Goal: Task Accomplishment & Management: Use online tool/utility

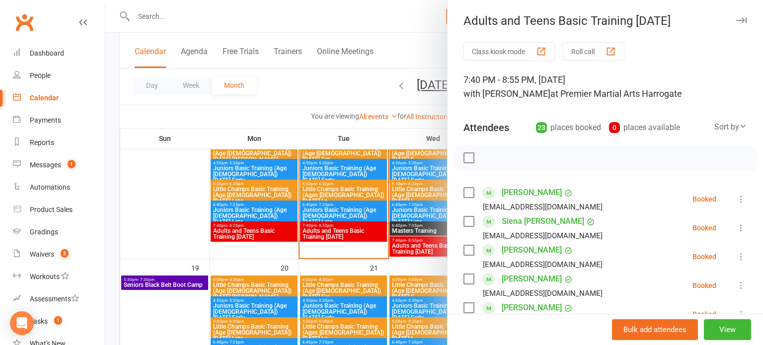
scroll to position [592, 0]
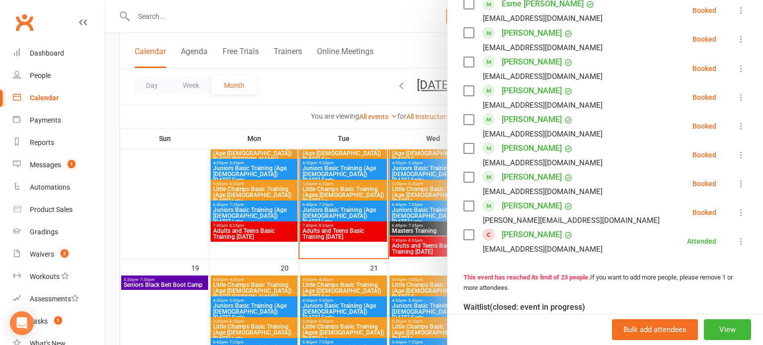
click at [377, 215] on div at bounding box center [434, 172] width 658 height 345
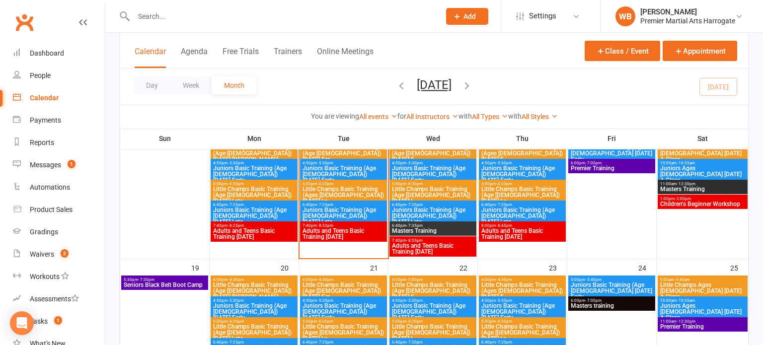
click at [346, 238] on span "Adults and Teens Basic Training [DATE]" at bounding box center [343, 234] width 83 height 12
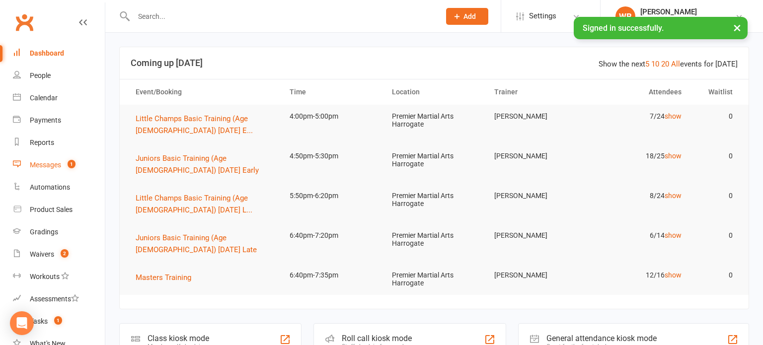
click at [86, 168] on link "Messages 1" at bounding box center [59, 165] width 92 height 22
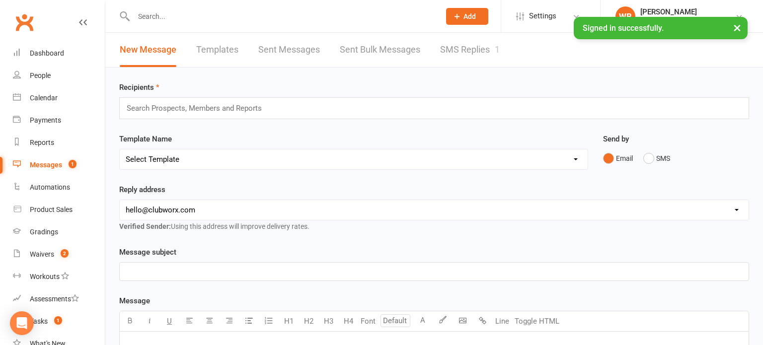
click at [434, 54] on div "New Message Templates Sent Messages Sent Bulk Messages SMS Replies 1" at bounding box center [309, 50] width 409 height 34
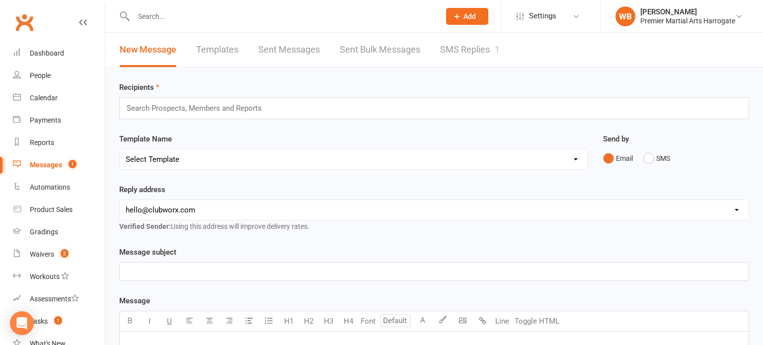
click at [500, 57] on link "SMS Replies 1" at bounding box center [470, 50] width 60 height 34
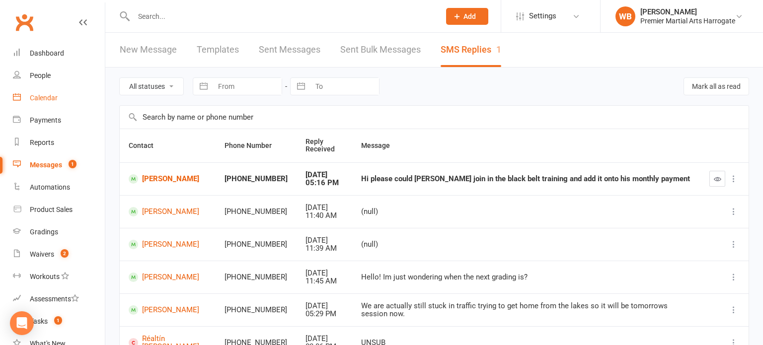
click at [36, 94] on div "Calendar" at bounding box center [44, 98] width 28 height 8
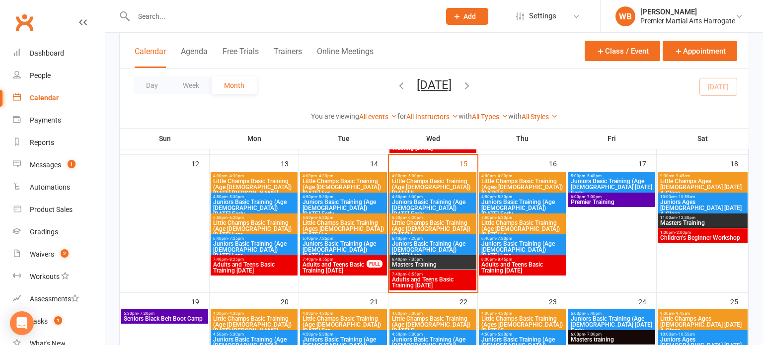
scroll to position [342, 0]
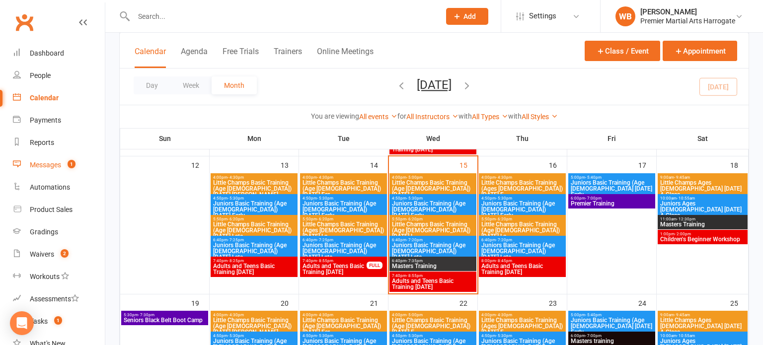
click at [47, 163] on div "Messages" at bounding box center [45, 165] width 31 height 8
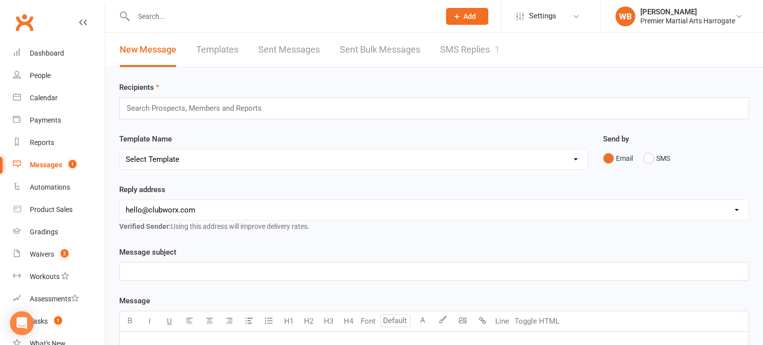
click at [452, 67] on link "SMS Replies 1" at bounding box center [470, 50] width 60 height 34
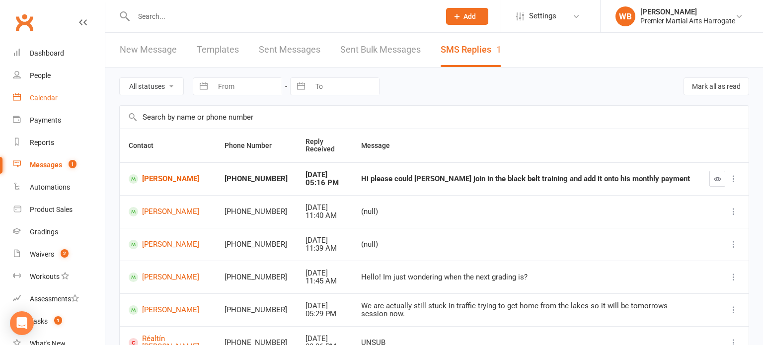
click at [71, 93] on link "Calendar" at bounding box center [59, 98] width 92 height 22
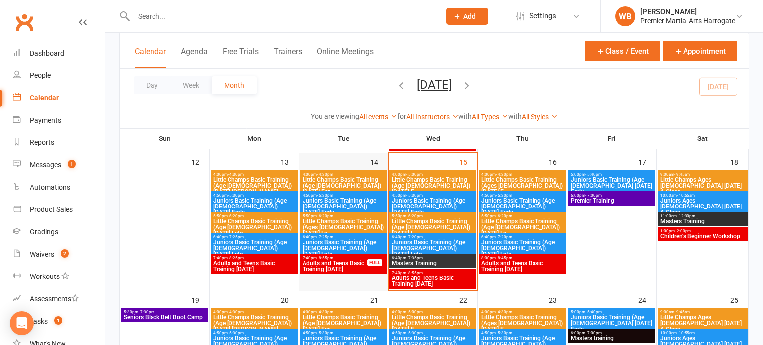
scroll to position [346, 0]
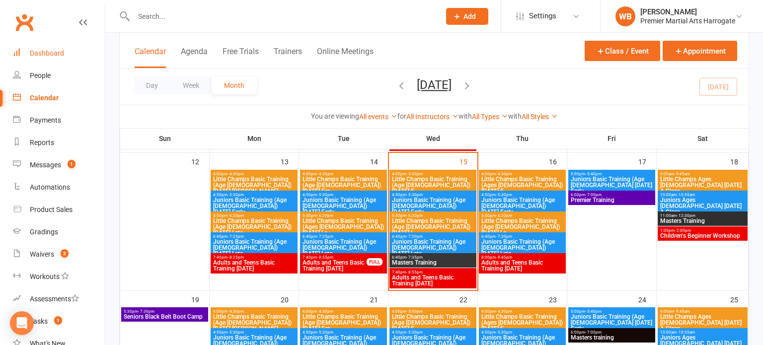
click at [82, 61] on link "Dashboard" at bounding box center [59, 53] width 92 height 22
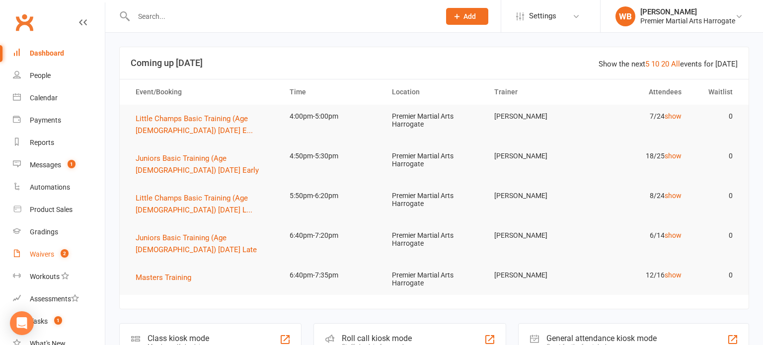
click at [75, 245] on link "Waivers 2" at bounding box center [59, 255] width 92 height 22
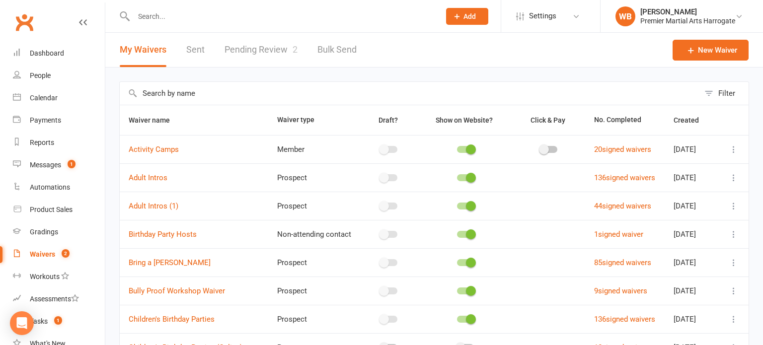
click at [246, 62] on link "Pending Review 2" at bounding box center [261, 50] width 73 height 34
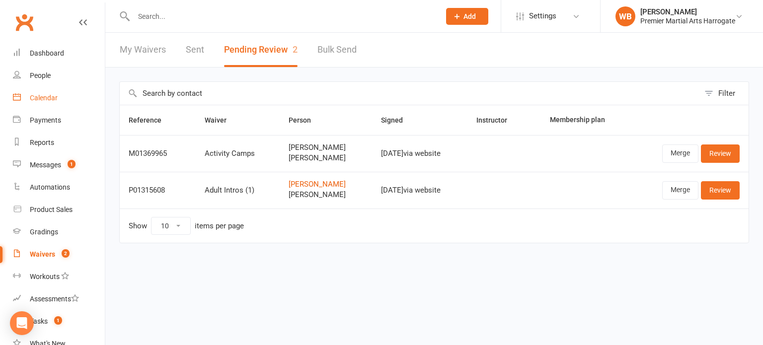
click at [85, 104] on link "Calendar" at bounding box center [59, 98] width 92 height 22
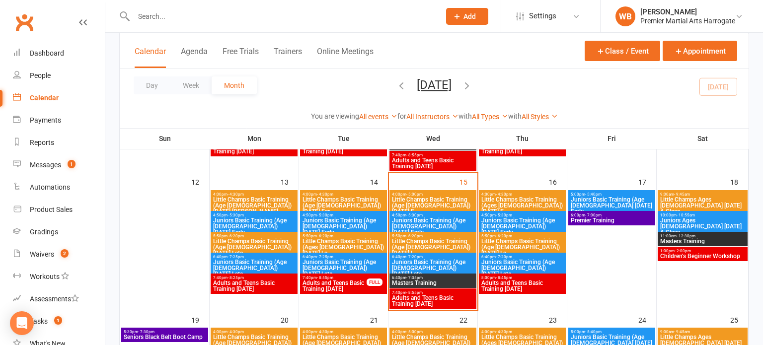
scroll to position [326, 0]
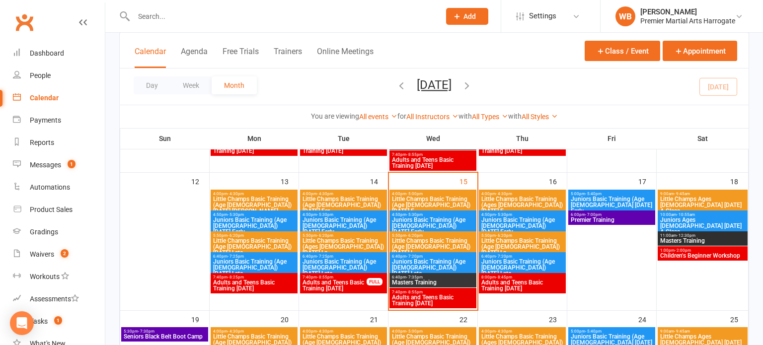
click at [328, 225] on span "Juniors Basic Training (Age [DEMOGRAPHIC_DATA]) [DATE] Early" at bounding box center [343, 226] width 83 height 18
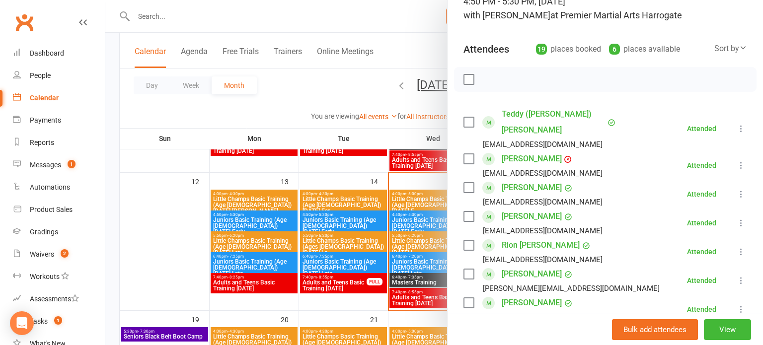
scroll to position [64, 0]
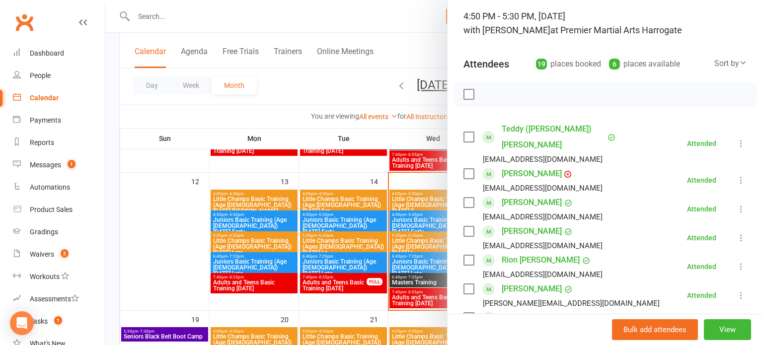
click at [331, 259] on div at bounding box center [434, 172] width 658 height 345
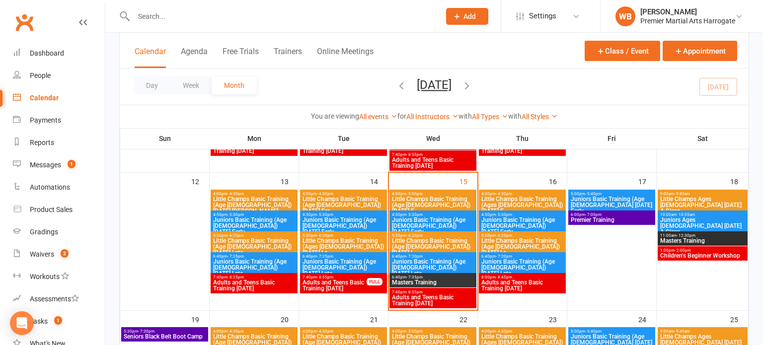
click at [347, 242] on span "Little Champs Basic Training (Ages [DEMOGRAPHIC_DATA]) [DATE] La..." at bounding box center [343, 247] width 83 height 18
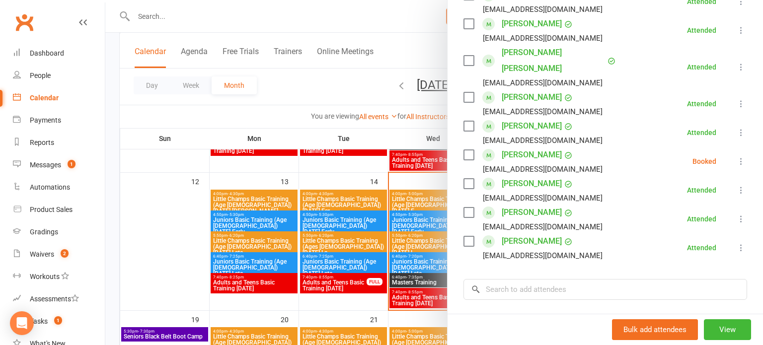
scroll to position [314, 0]
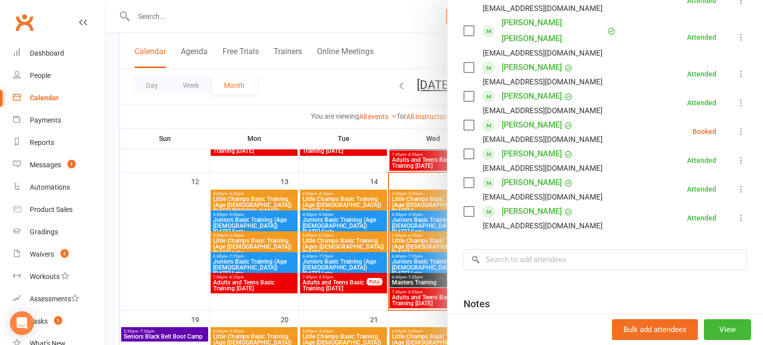
click at [738, 126] on button at bounding box center [742, 132] width 12 height 12
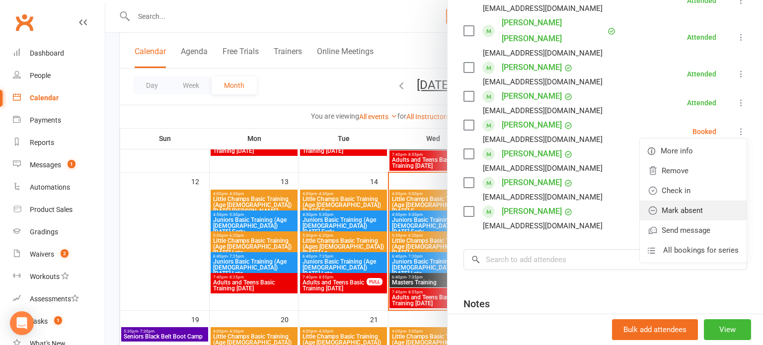
click at [667, 201] on link "Mark absent" at bounding box center [693, 211] width 107 height 20
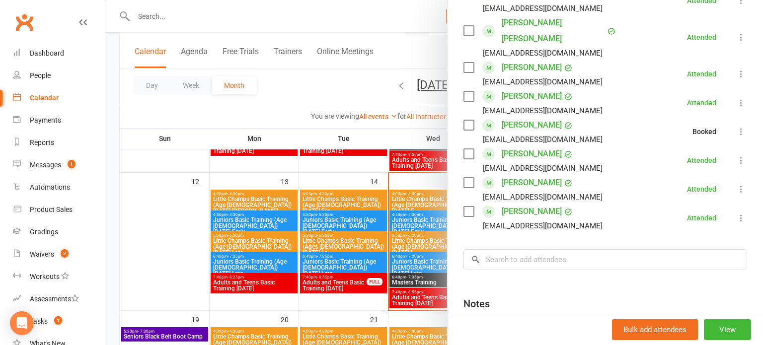
click at [355, 271] on div at bounding box center [434, 172] width 658 height 345
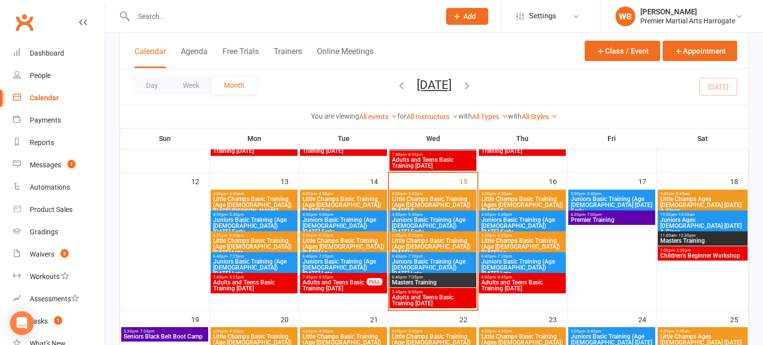
click at [356, 256] on span "6:40pm - 7:25pm" at bounding box center [343, 256] width 83 height 4
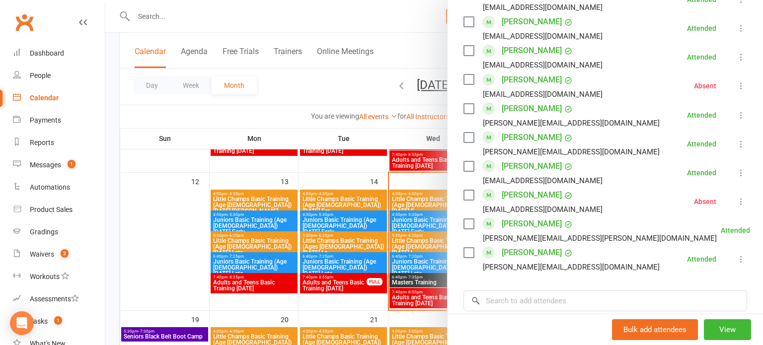
scroll to position [599, 0]
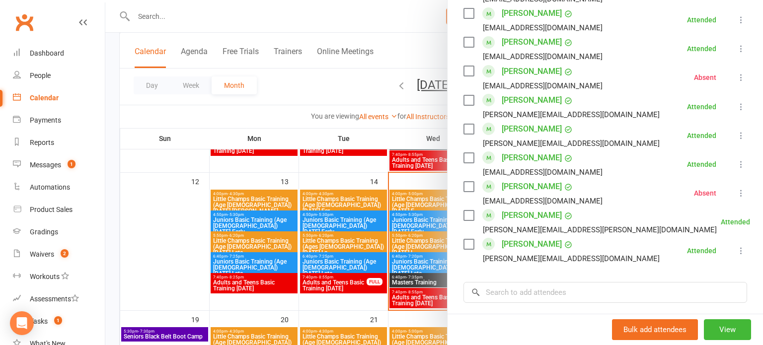
click at [311, 236] on div at bounding box center [434, 172] width 658 height 345
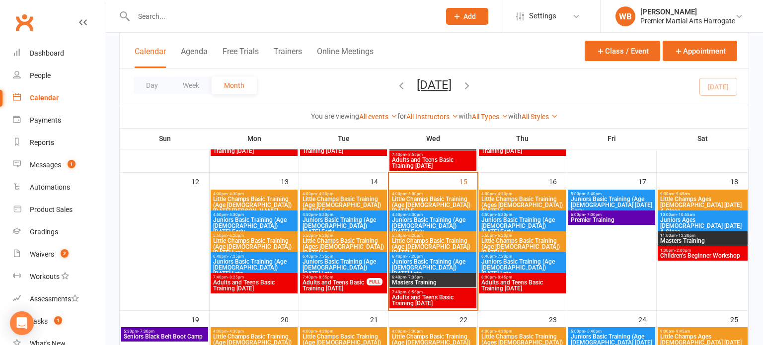
click at [425, 202] on span "Little Champs Basic Training (Age [DEMOGRAPHIC_DATA]) [DATE] E..." at bounding box center [433, 205] width 83 height 18
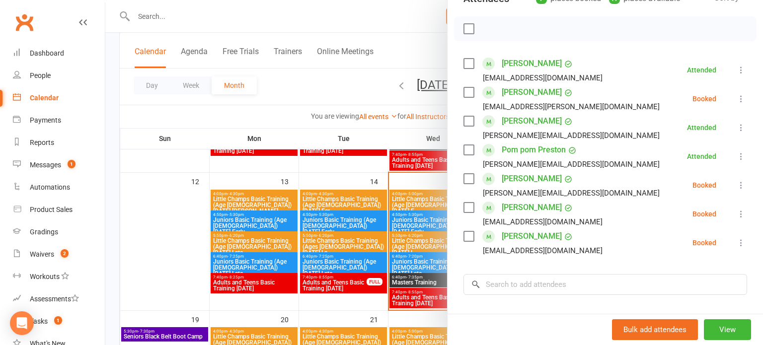
scroll to position [133, 0]
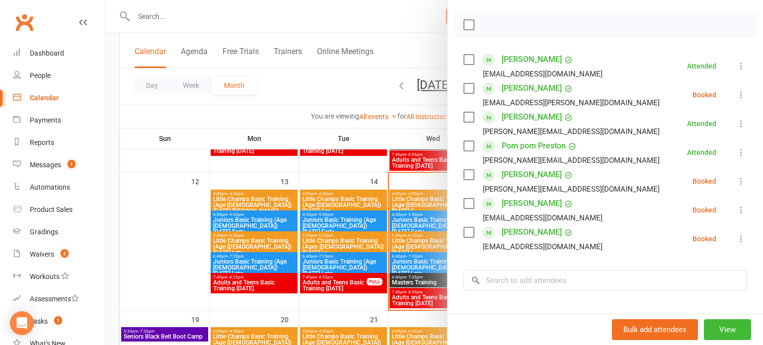
click at [426, 197] on div at bounding box center [434, 172] width 658 height 345
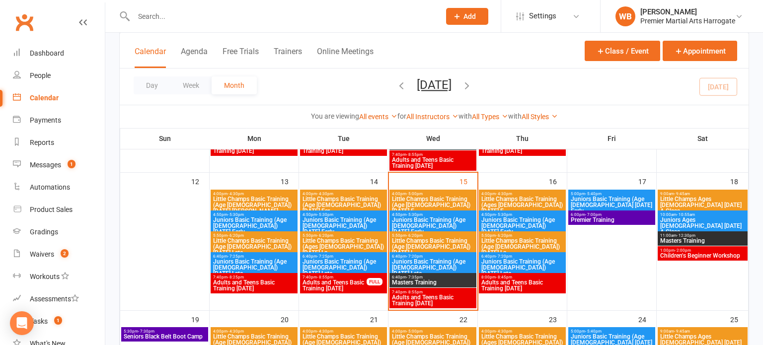
click at [493, 194] on span "4:00pm - 4:30pm" at bounding box center [522, 194] width 83 height 4
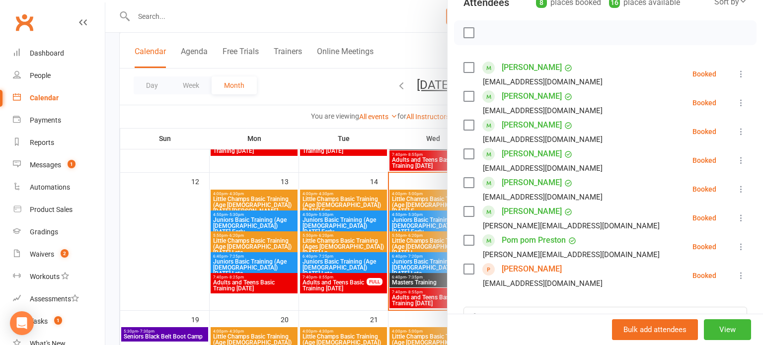
scroll to position [127, 0]
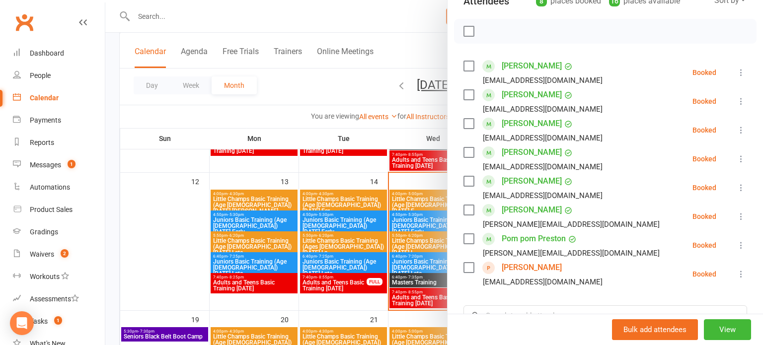
click at [380, 233] on div at bounding box center [434, 172] width 658 height 345
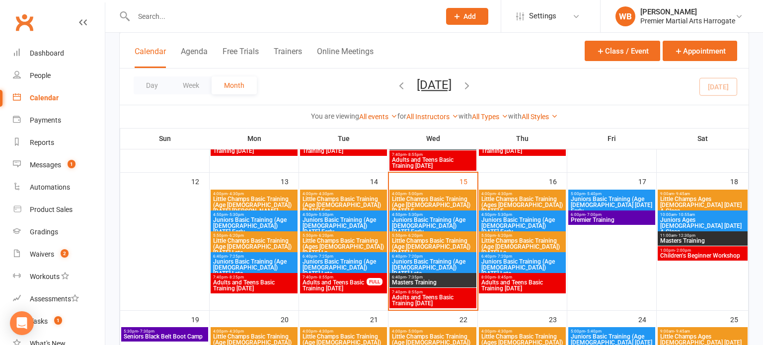
click at [341, 281] on span "Adults and Teens Basic Training [DATE]" at bounding box center [334, 286] width 65 height 12
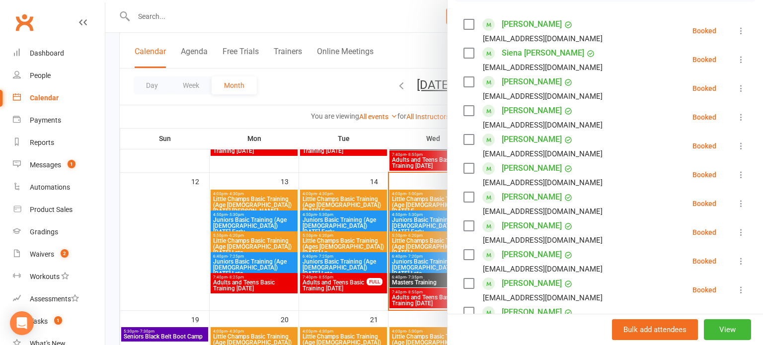
scroll to position [171, 0]
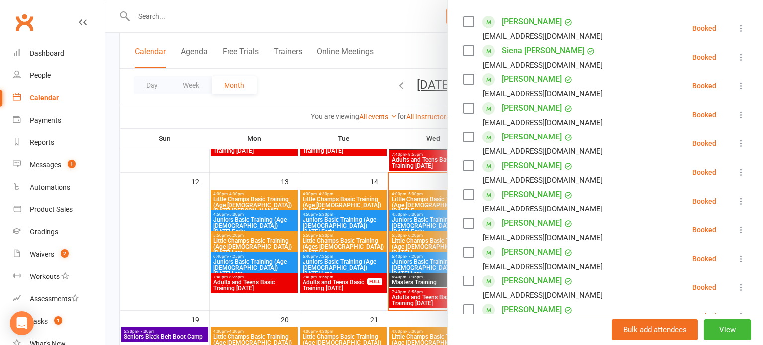
click at [747, 26] on button at bounding box center [742, 28] width 12 height 12
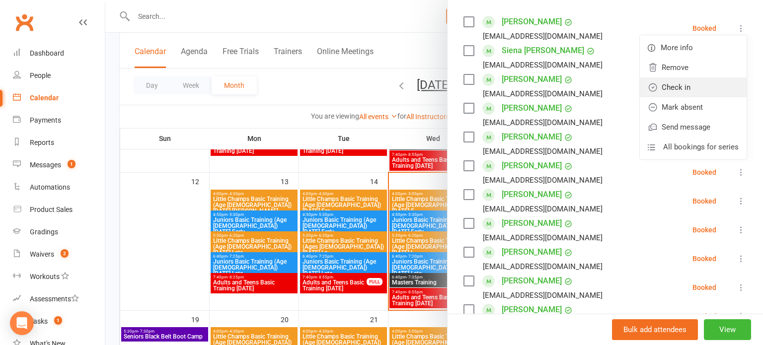
click at [712, 79] on link "Check in" at bounding box center [693, 88] width 107 height 20
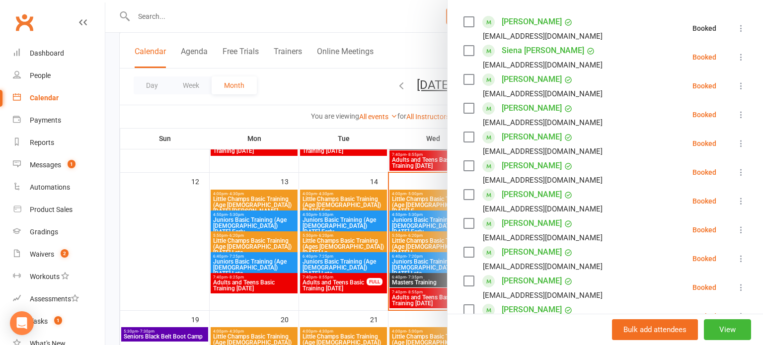
click at [738, 59] on icon at bounding box center [742, 57] width 10 height 10
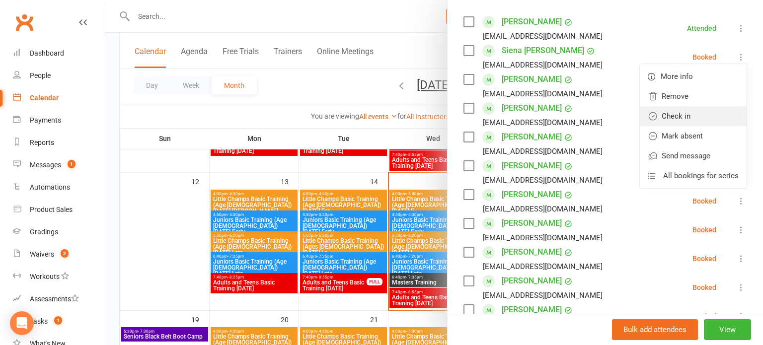
click at [694, 124] on link "Check in" at bounding box center [693, 116] width 107 height 20
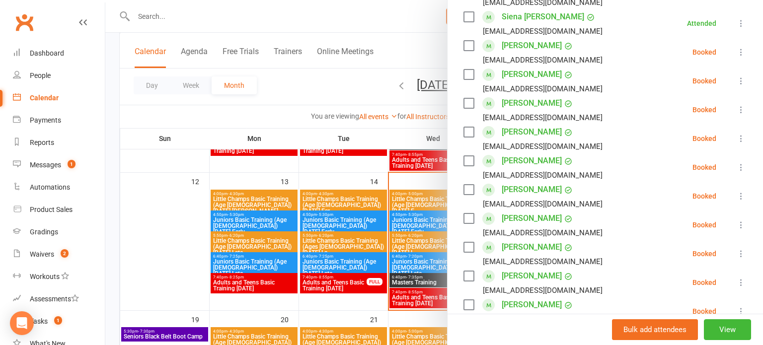
scroll to position [181, 0]
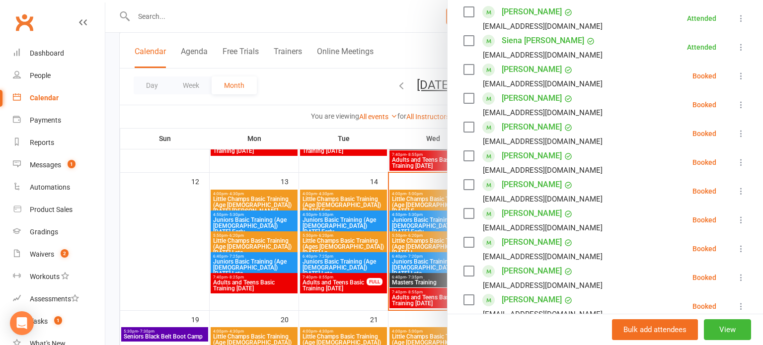
click at [744, 79] on icon at bounding box center [742, 76] width 10 height 10
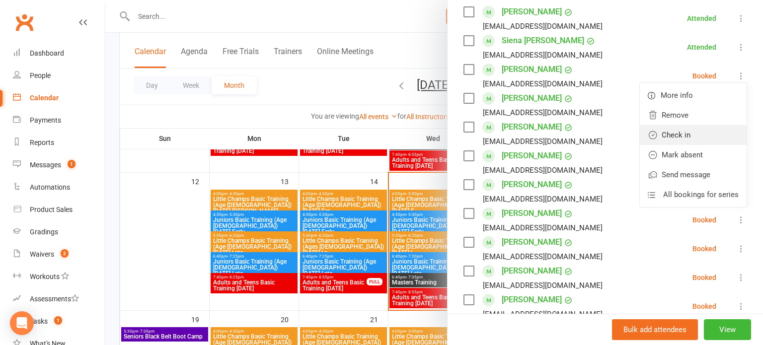
click at [709, 128] on link "Check in" at bounding box center [693, 135] width 107 height 20
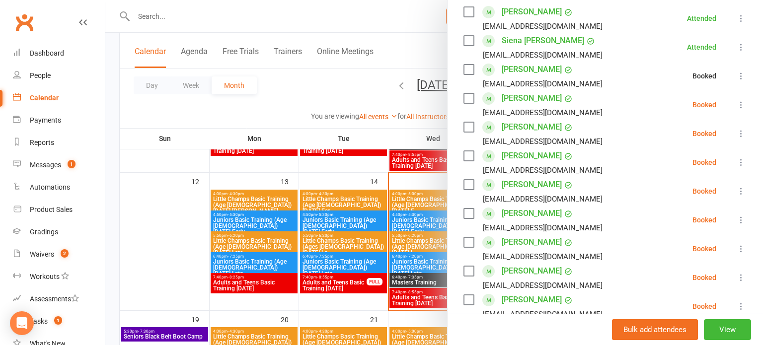
click at [741, 103] on icon at bounding box center [742, 105] width 10 height 10
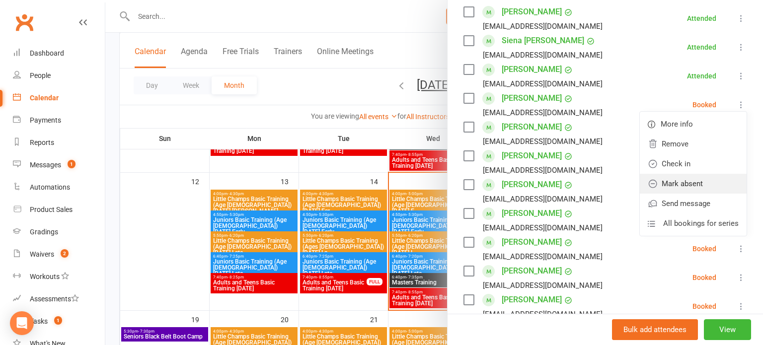
click at [705, 176] on link "Mark absent" at bounding box center [693, 184] width 107 height 20
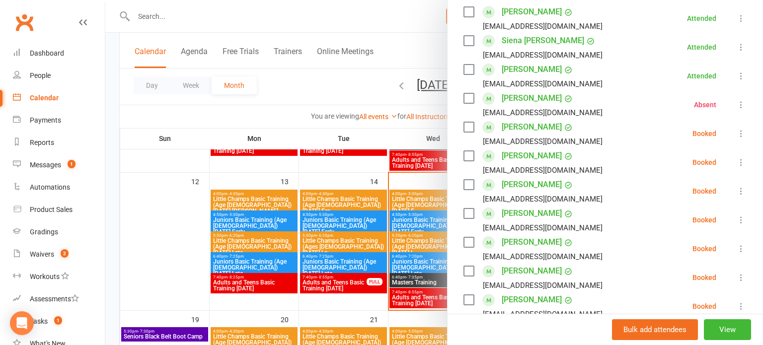
click at [742, 131] on icon at bounding box center [742, 134] width 10 height 10
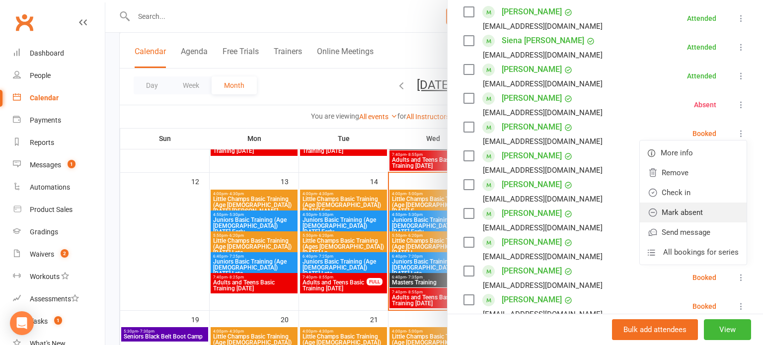
click at [692, 203] on link "Mark absent" at bounding box center [693, 213] width 107 height 20
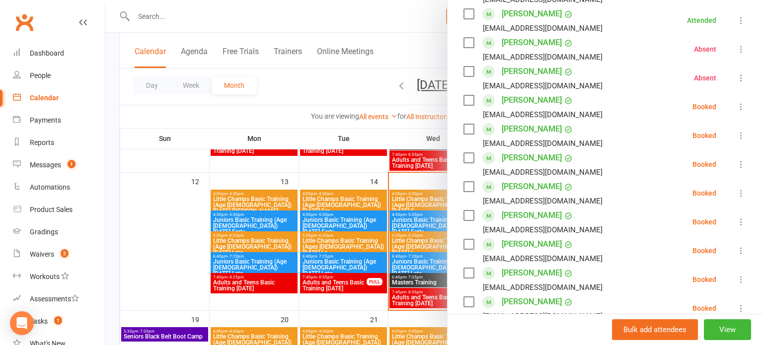
scroll to position [237, 0]
click at [741, 106] on icon at bounding box center [742, 107] width 10 height 10
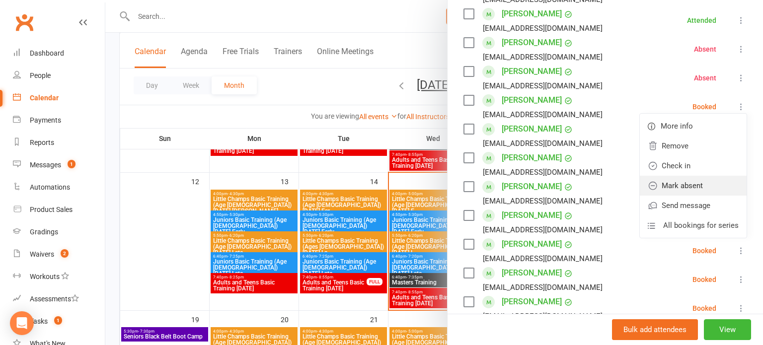
click at [686, 178] on link "Mark absent" at bounding box center [693, 186] width 107 height 20
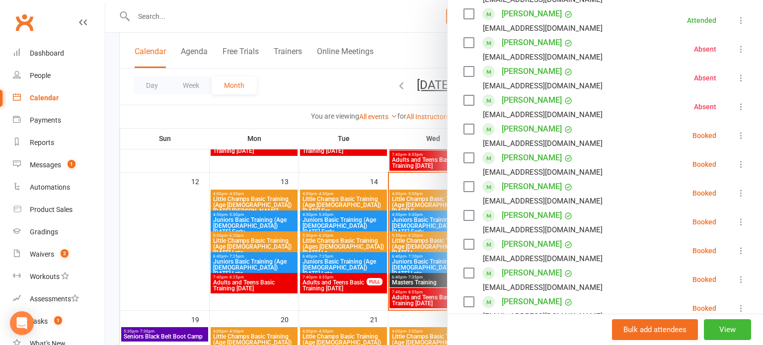
click at [741, 131] on icon at bounding box center [742, 136] width 10 height 10
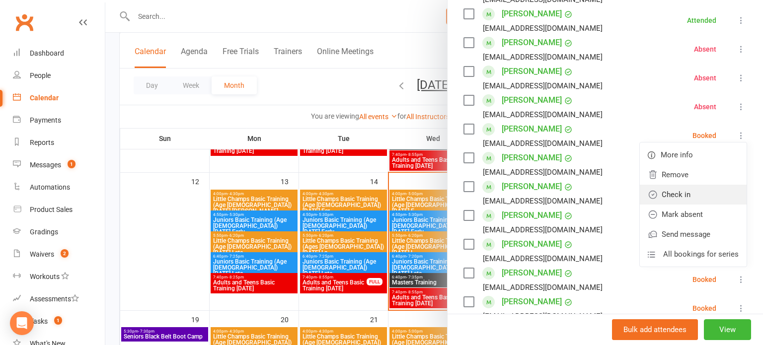
click at [688, 190] on link "Check in" at bounding box center [693, 195] width 107 height 20
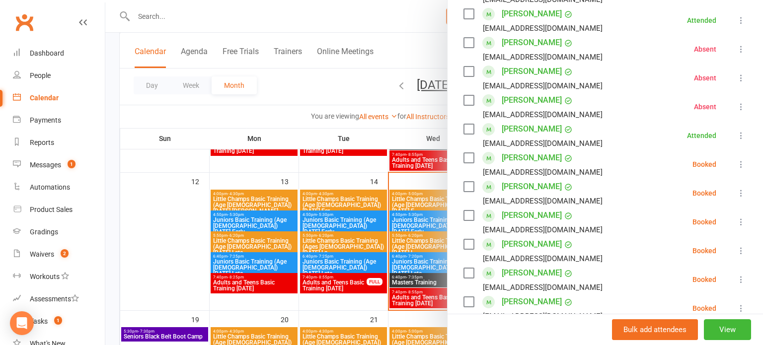
click at [736, 161] on button at bounding box center [742, 165] width 12 height 12
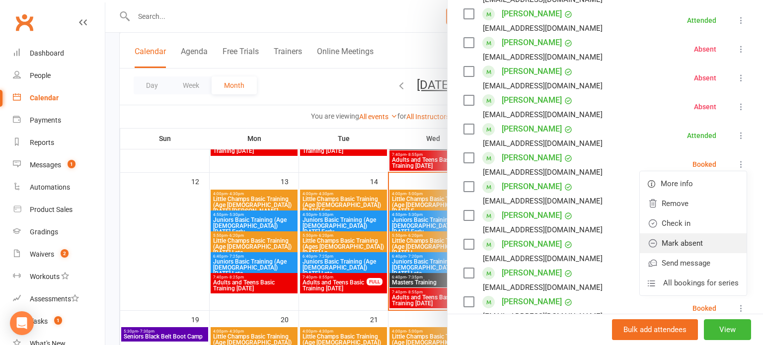
click at [698, 235] on link "Mark absent" at bounding box center [693, 244] width 107 height 20
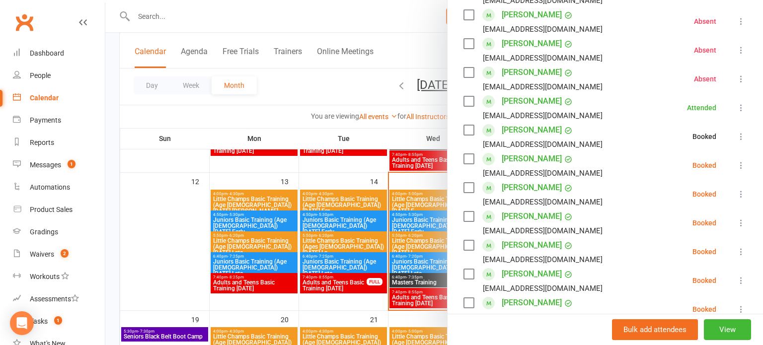
scroll to position [280, 0]
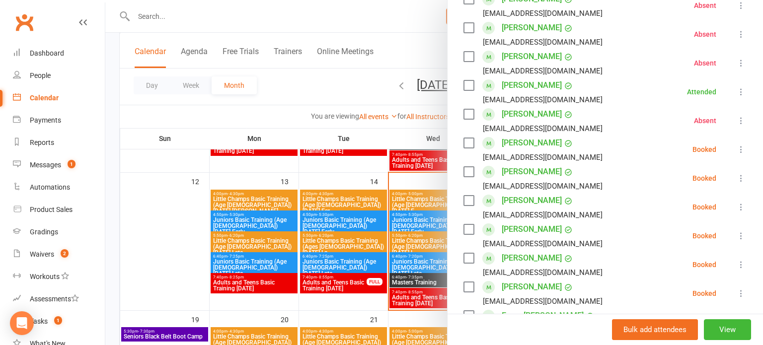
click at [738, 149] on icon at bounding box center [742, 150] width 10 height 10
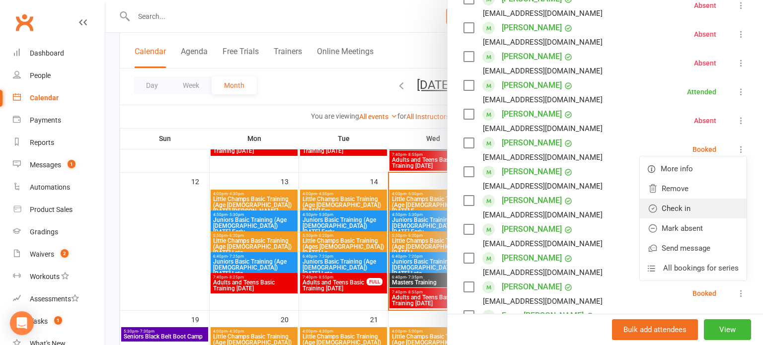
click at [695, 207] on link "Check in" at bounding box center [693, 209] width 107 height 20
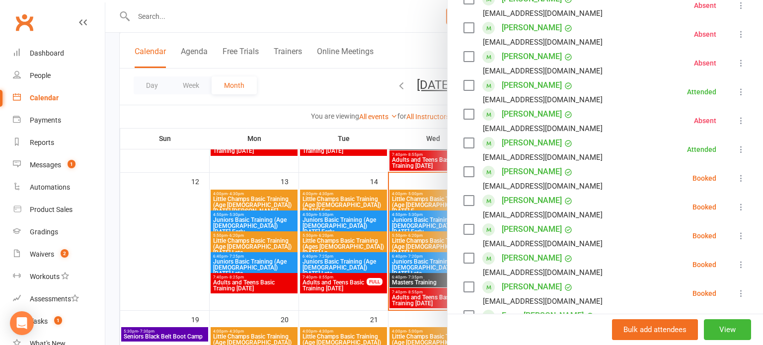
click at [740, 175] on icon at bounding box center [742, 178] width 10 height 10
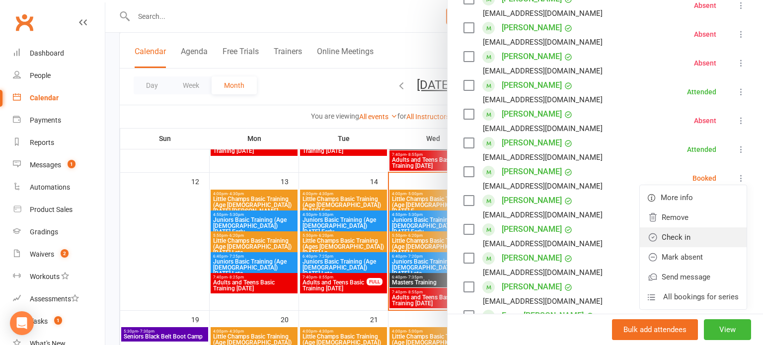
click at [689, 240] on link "Check in" at bounding box center [693, 238] width 107 height 20
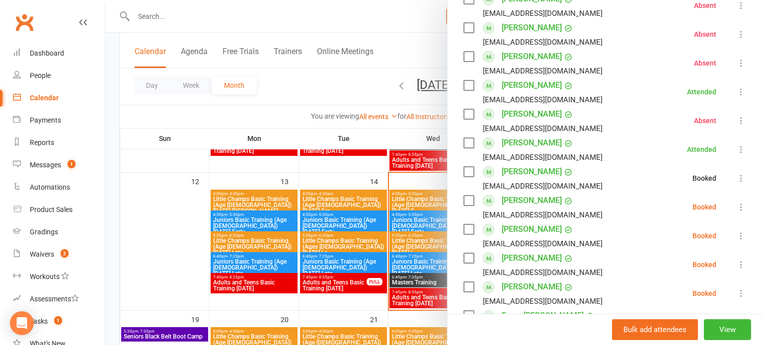
scroll to position [302, 0]
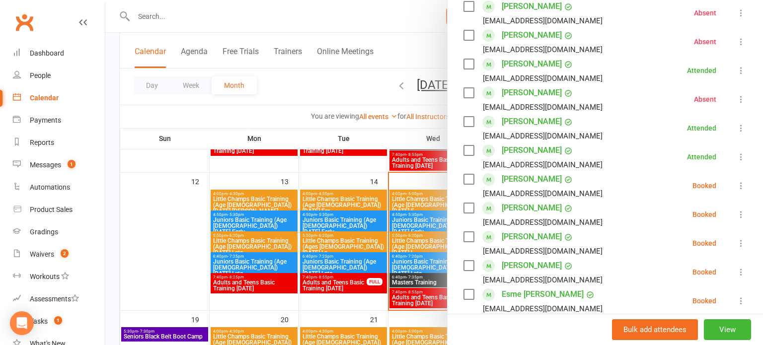
click at [737, 185] on icon at bounding box center [742, 186] width 10 height 10
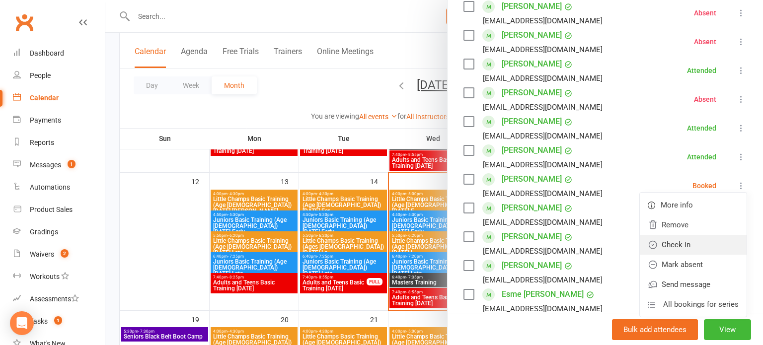
click at [693, 247] on link "Check in" at bounding box center [693, 245] width 107 height 20
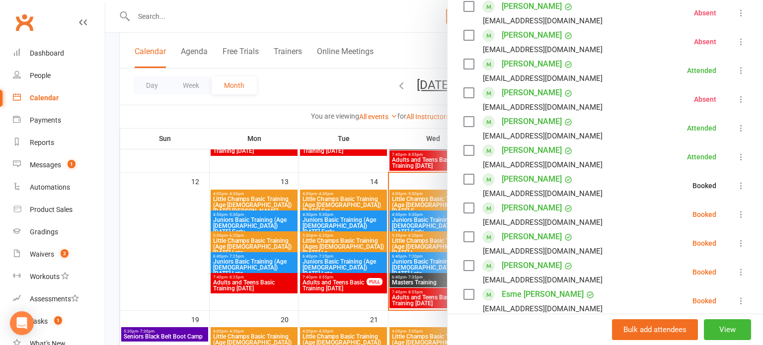
scroll to position [362, 0]
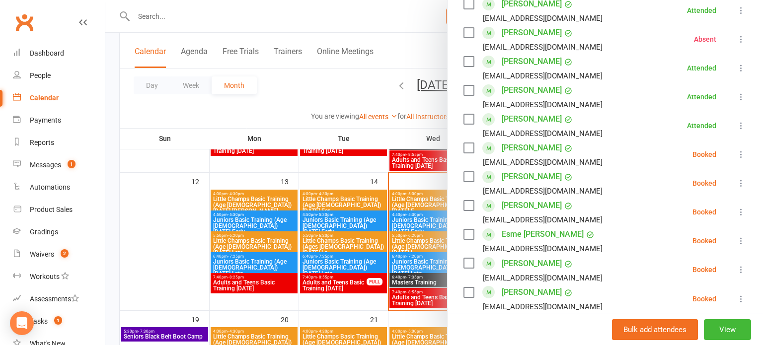
click at [740, 157] on icon at bounding box center [742, 155] width 10 height 10
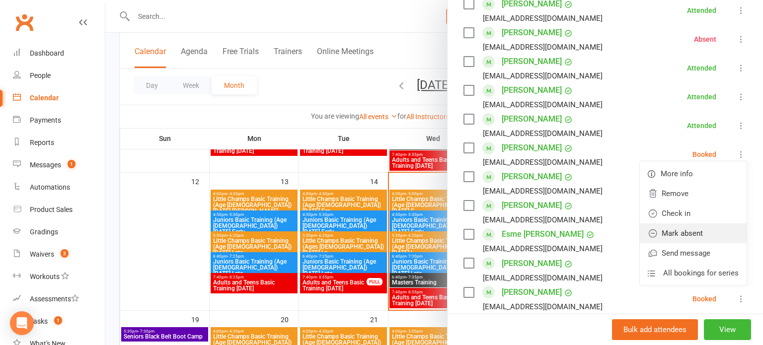
click at [697, 228] on link "Mark absent" at bounding box center [693, 234] width 107 height 20
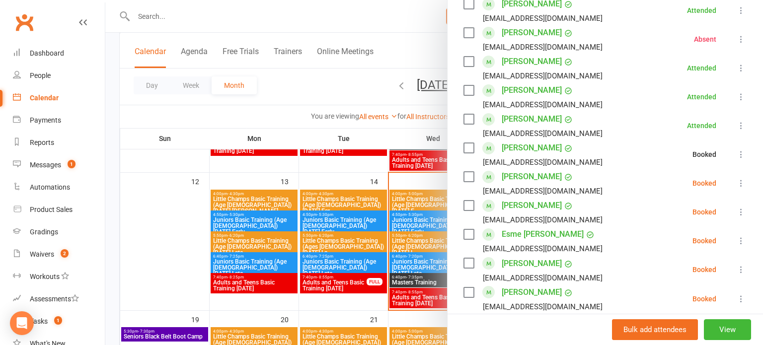
click at [742, 180] on icon at bounding box center [742, 183] width 10 height 10
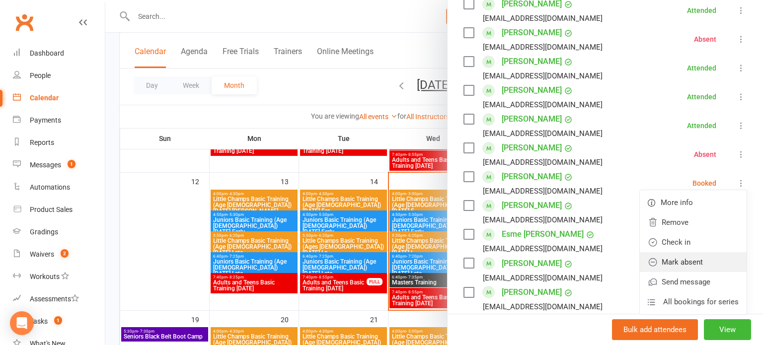
click at [698, 253] on link "Mark absent" at bounding box center [693, 263] width 107 height 20
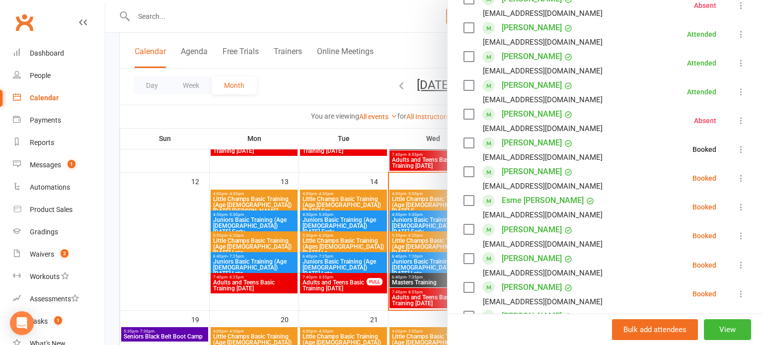
scroll to position [402, 0]
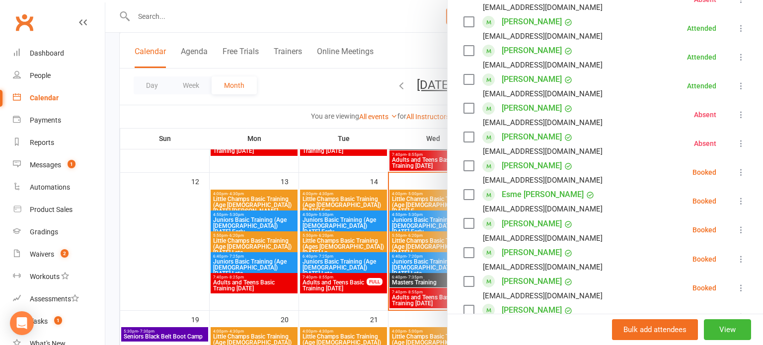
click at [742, 163] on li "Evelyn Pollitt cahammill@gmail.com Booked More info Remove Check in Mark absent…" at bounding box center [606, 172] width 284 height 29
click at [745, 172] on icon at bounding box center [742, 173] width 10 height 10
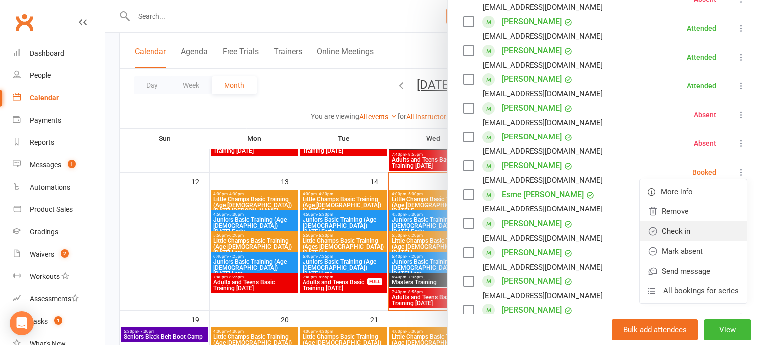
click at [702, 225] on link "Check in" at bounding box center [693, 232] width 107 height 20
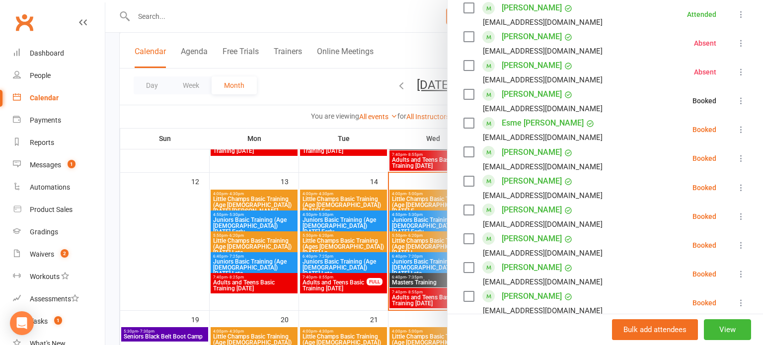
scroll to position [485, 0]
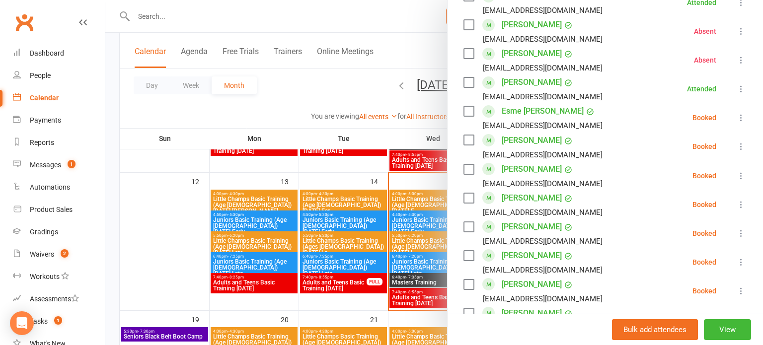
click at [741, 122] on icon at bounding box center [742, 118] width 10 height 10
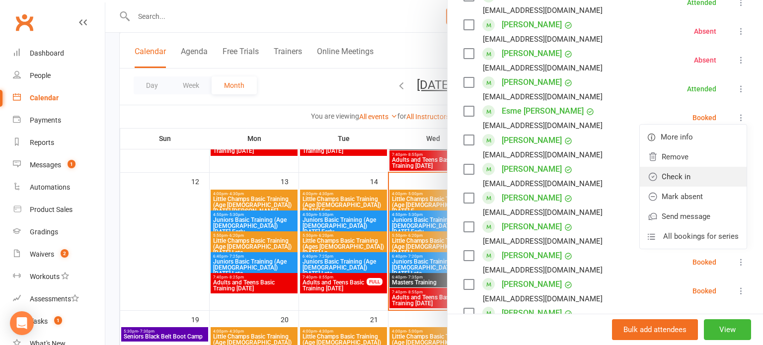
click at [701, 173] on link "Check in" at bounding box center [693, 177] width 107 height 20
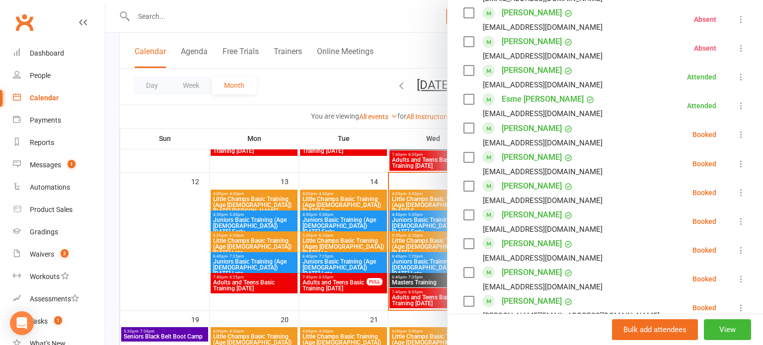
scroll to position [498, 0]
click at [738, 137] on icon at bounding box center [742, 134] width 10 height 10
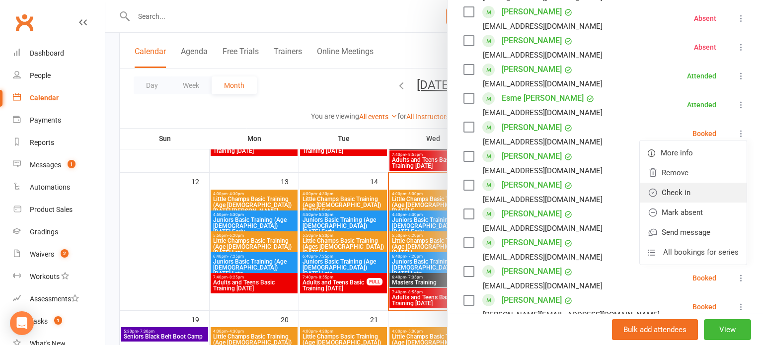
click at [700, 189] on link "Check in" at bounding box center [693, 193] width 107 height 20
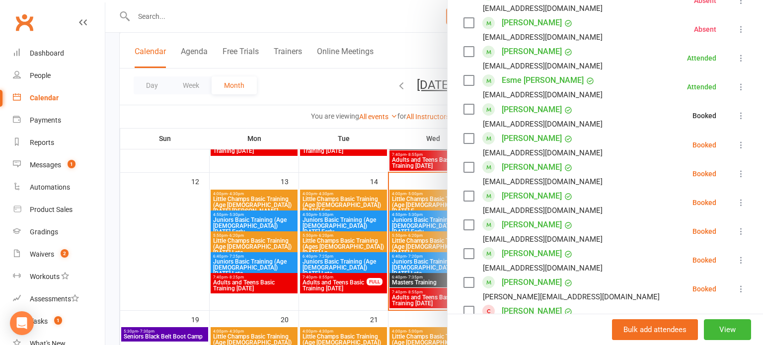
scroll to position [517, 0]
click at [747, 138] on button at bounding box center [742, 144] width 12 height 12
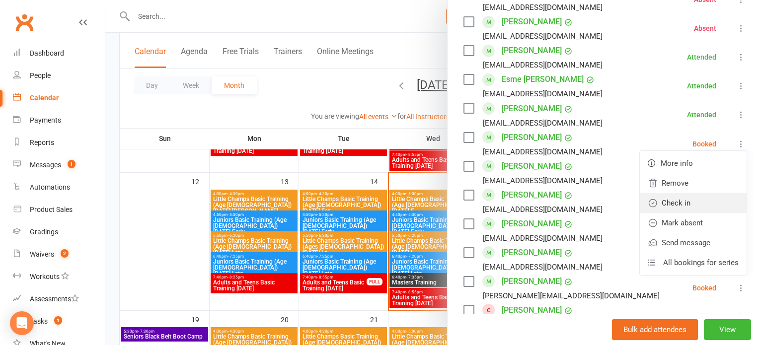
click at [686, 197] on link "Check in" at bounding box center [693, 203] width 107 height 20
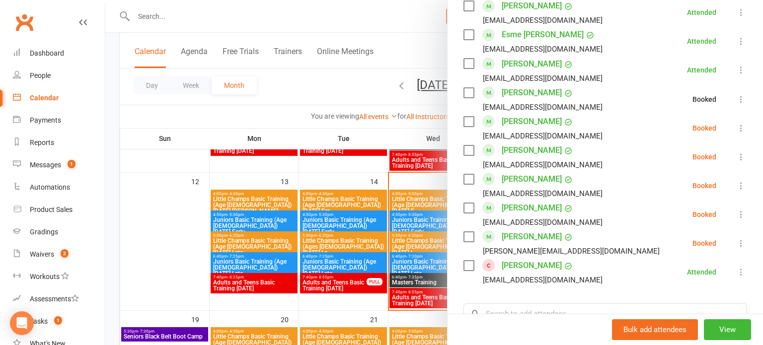
scroll to position [562, 0]
click at [744, 134] on li "Aaron Senior senior.rh@googlemail.com Booked More info Remove Check in Mark abs…" at bounding box center [606, 127] width 284 height 29
click at [744, 129] on icon at bounding box center [742, 128] width 10 height 10
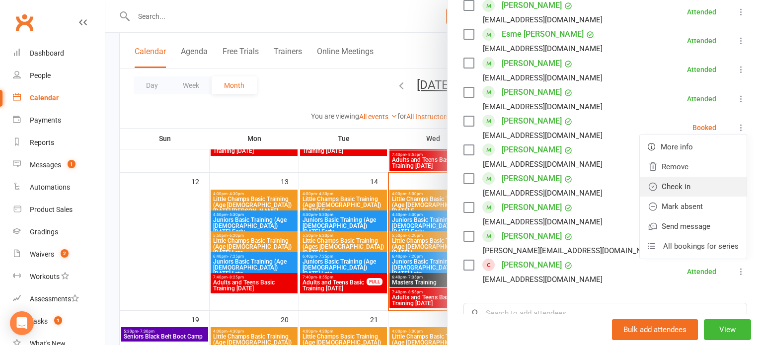
click at [703, 180] on link "Check in" at bounding box center [693, 187] width 107 height 20
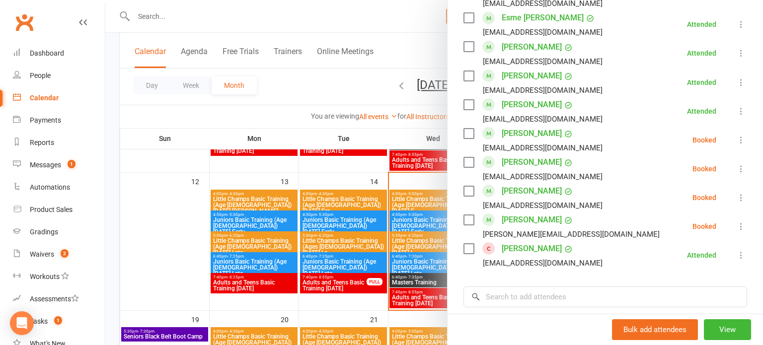
scroll to position [580, 0]
click at [743, 134] on icon at bounding box center [742, 139] width 10 height 10
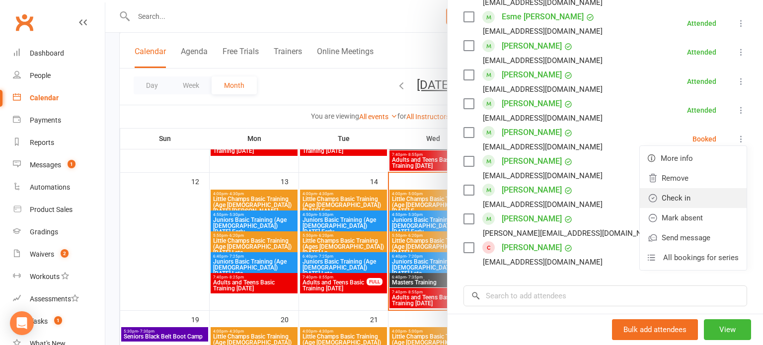
click at [695, 201] on link "Check in" at bounding box center [693, 198] width 107 height 20
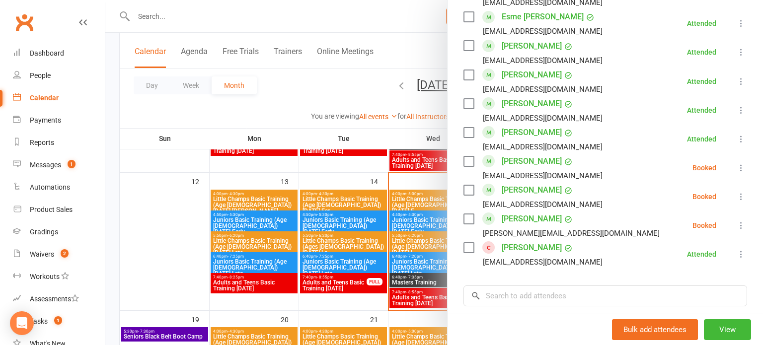
click at [746, 172] on icon at bounding box center [742, 168] width 10 height 10
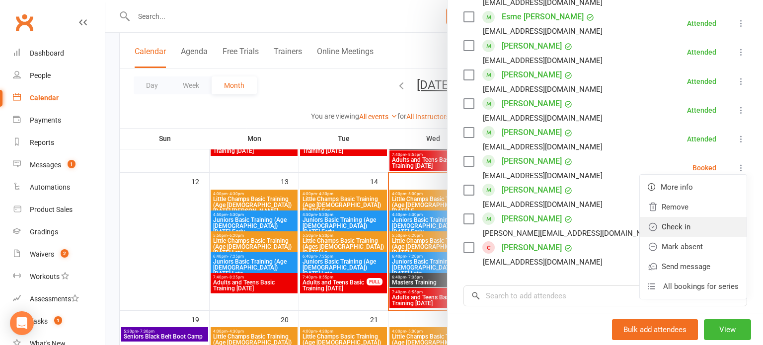
click at [709, 220] on link "Check in" at bounding box center [693, 227] width 107 height 20
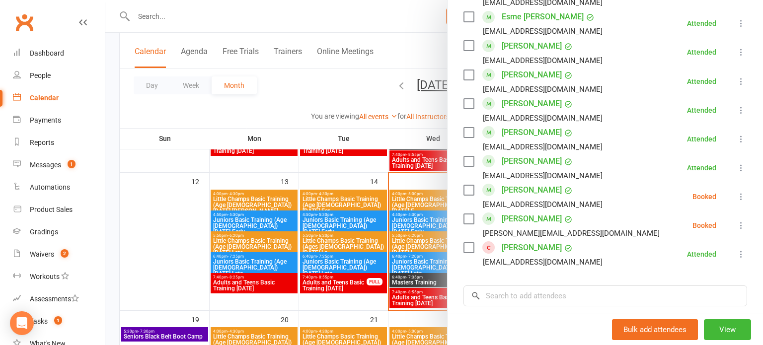
click at [736, 198] on button at bounding box center [742, 197] width 12 height 12
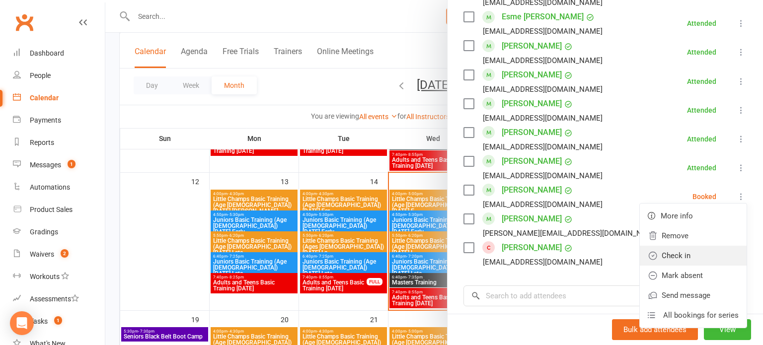
click at [681, 249] on link "Check in" at bounding box center [693, 256] width 107 height 20
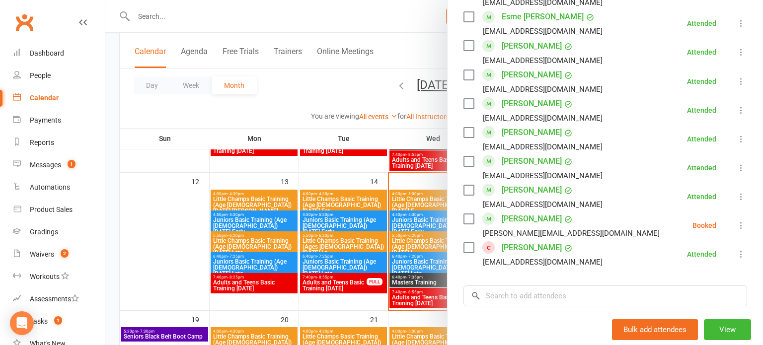
click at [740, 221] on icon at bounding box center [742, 226] width 10 height 10
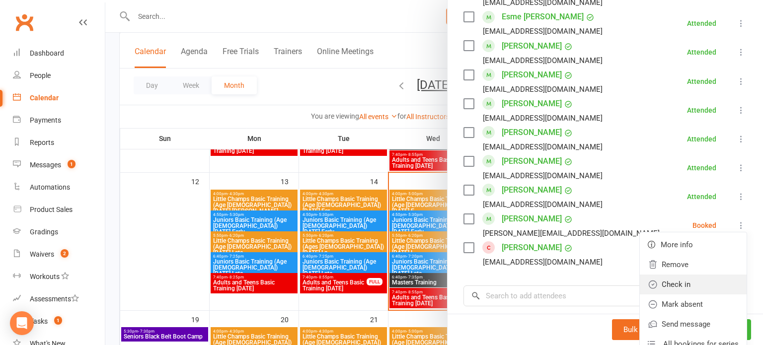
click at [710, 289] on link "Check in" at bounding box center [693, 285] width 107 height 20
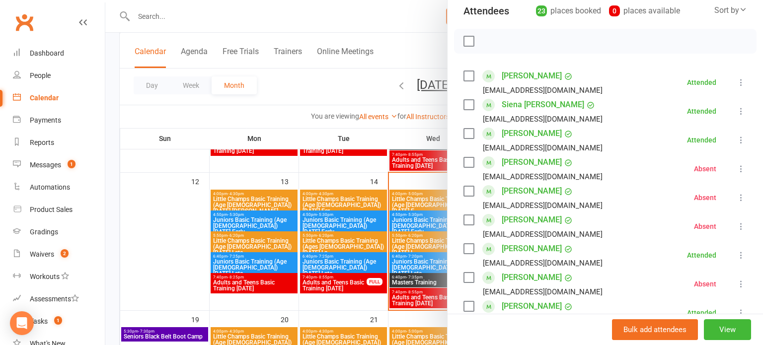
scroll to position [77, 0]
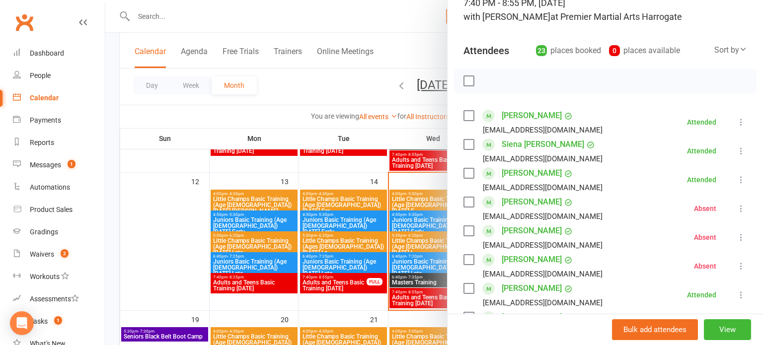
click at [738, 208] on icon at bounding box center [742, 209] width 10 height 10
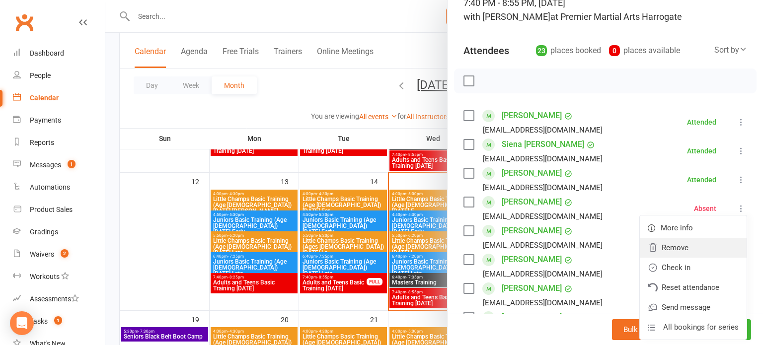
click at [708, 250] on link "Remove" at bounding box center [693, 248] width 107 height 20
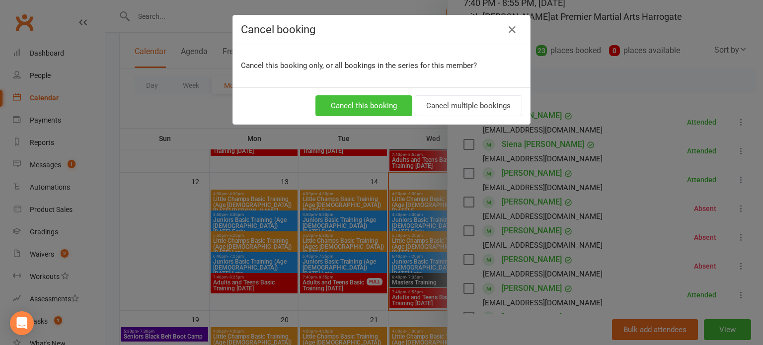
click at [386, 108] on button "Cancel this booking" at bounding box center [364, 105] width 97 height 21
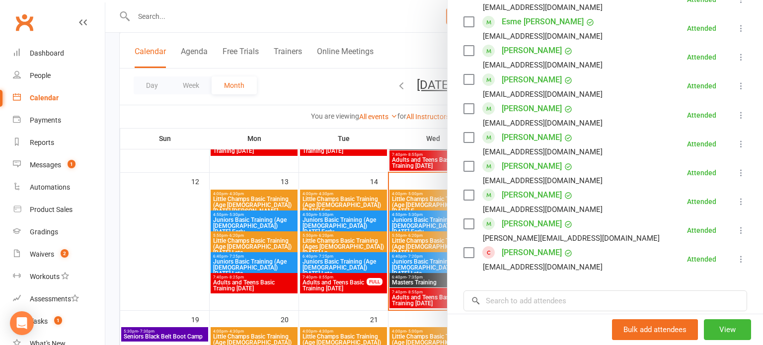
scroll to position [682, 0]
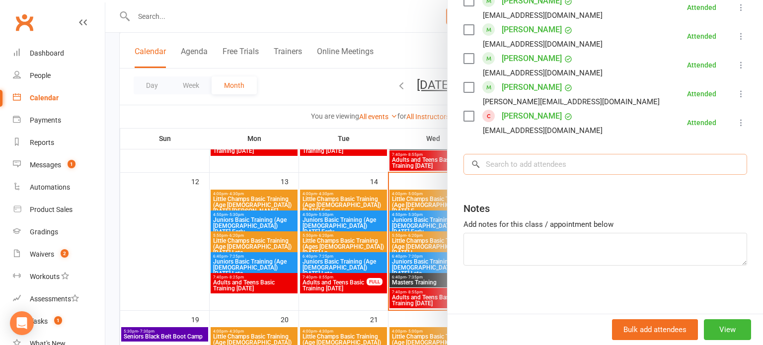
click at [551, 169] on input "search" at bounding box center [606, 164] width 284 height 21
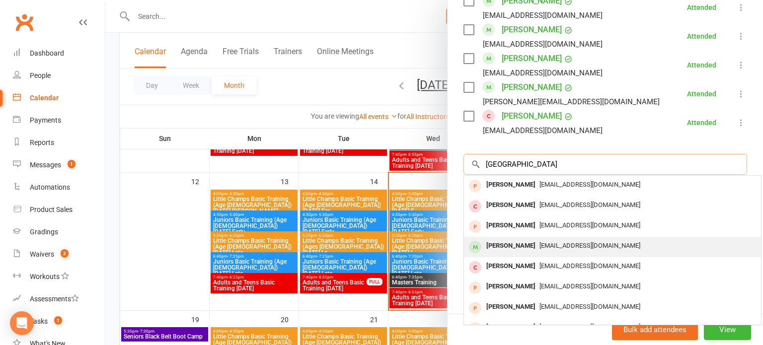
type input "florence"
click at [523, 245] on div "Florence Gardner" at bounding box center [511, 246] width 57 height 14
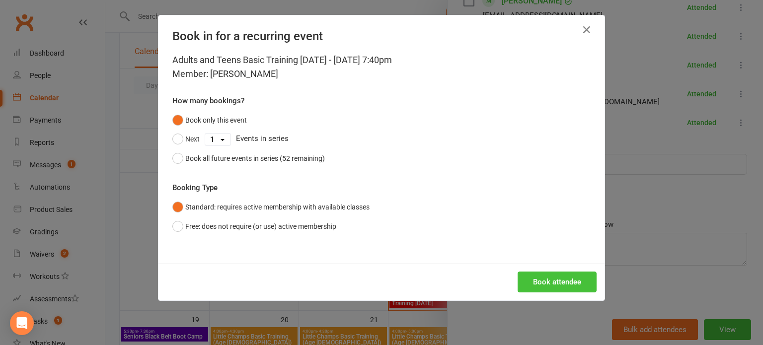
click at [575, 280] on button "Book attendee" at bounding box center [557, 282] width 79 height 21
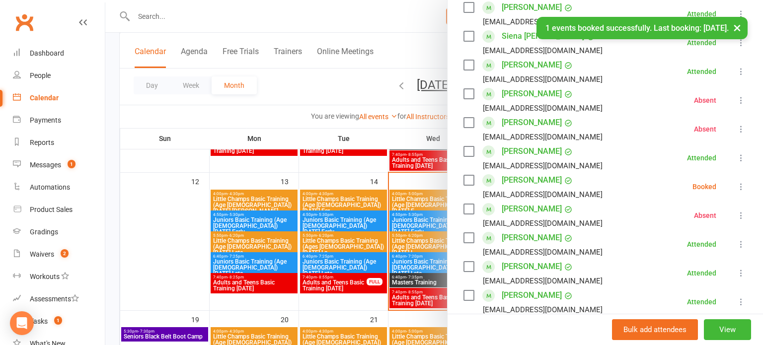
scroll to position [189, 0]
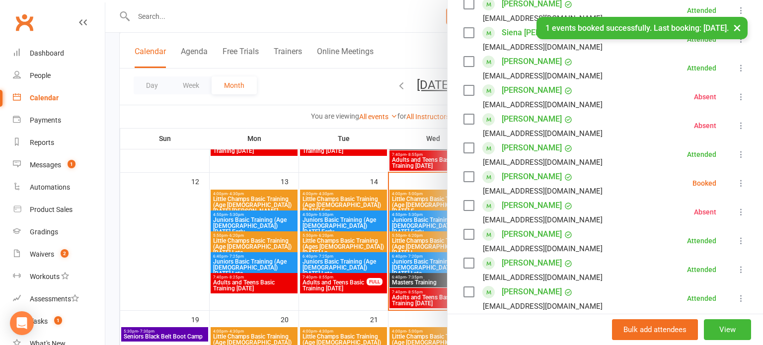
click at [740, 178] on icon at bounding box center [742, 183] width 10 height 10
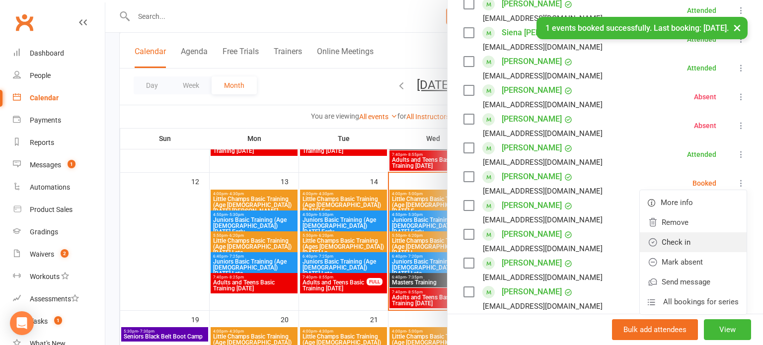
click at [675, 234] on link "Check in" at bounding box center [693, 243] width 107 height 20
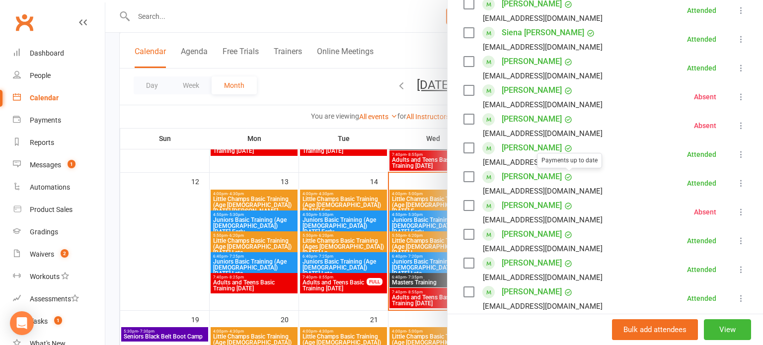
click at [556, 176] on link "Florence Gardner" at bounding box center [532, 177] width 60 height 16
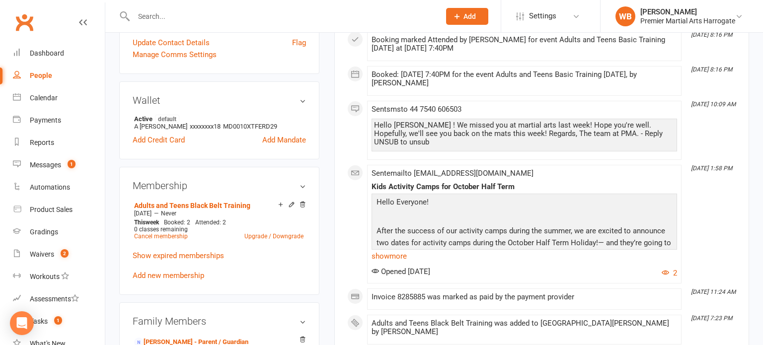
scroll to position [258, 0]
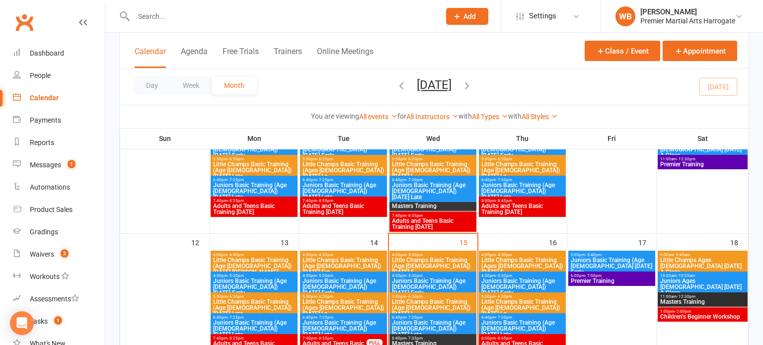
scroll to position [272, 0]
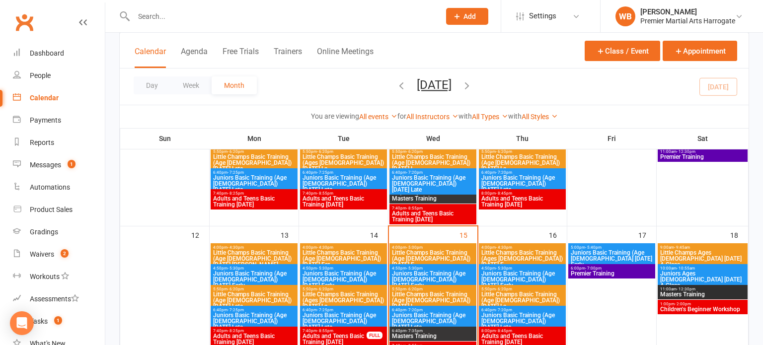
click at [363, 292] on span "Little Champs Basic Training (Ages [DEMOGRAPHIC_DATA]) [DATE] La..." at bounding box center [343, 301] width 83 height 18
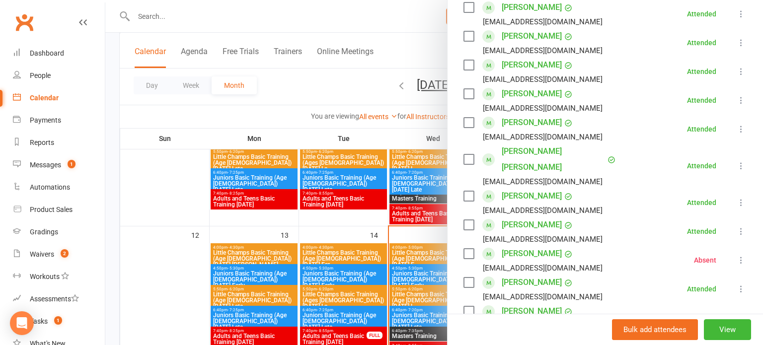
scroll to position [198, 0]
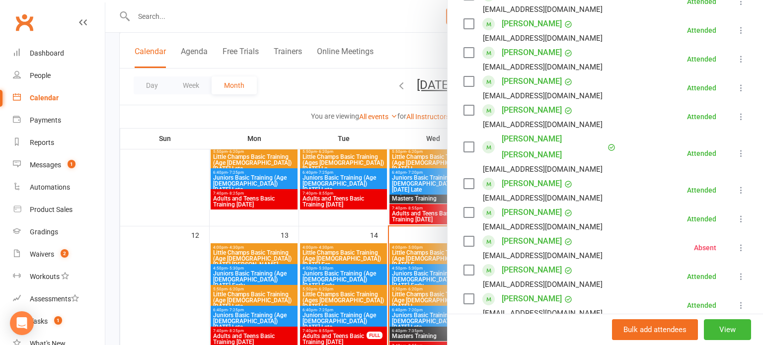
click at [314, 242] on div at bounding box center [434, 172] width 658 height 345
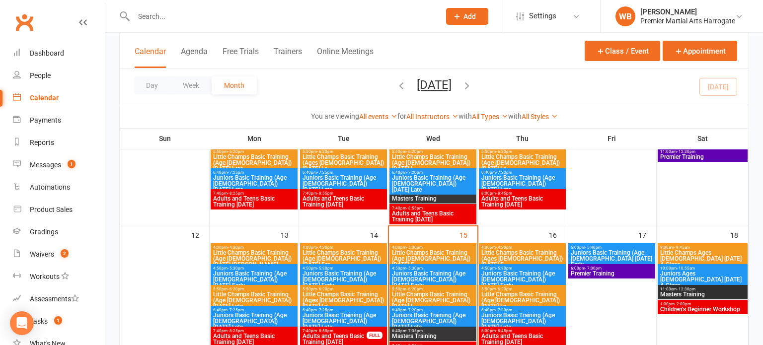
click at [676, 307] on span "Children's Beginner Workshop" at bounding box center [703, 310] width 86 height 6
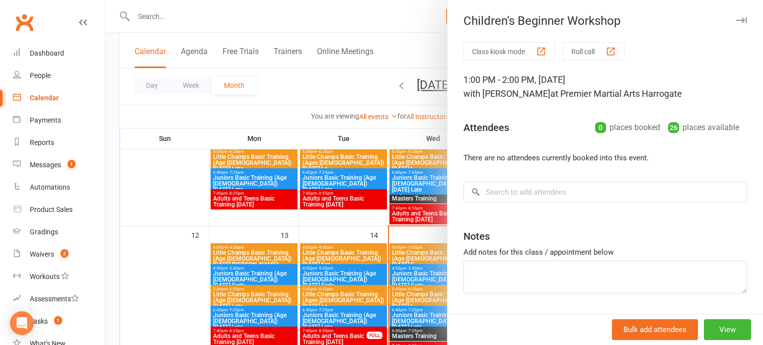
click at [306, 170] on div at bounding box center [434, 172] width 658 height 345
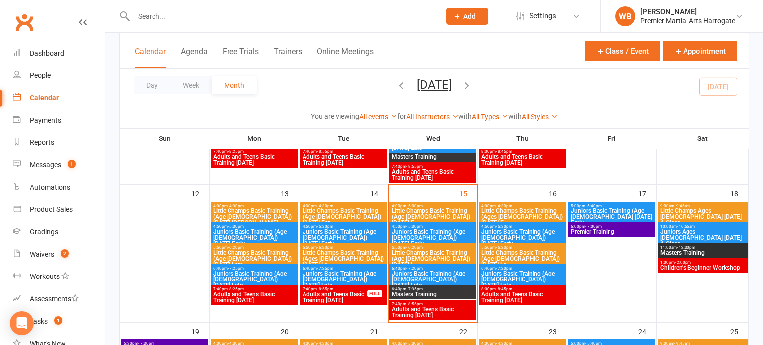
scroll to position [314, 0]
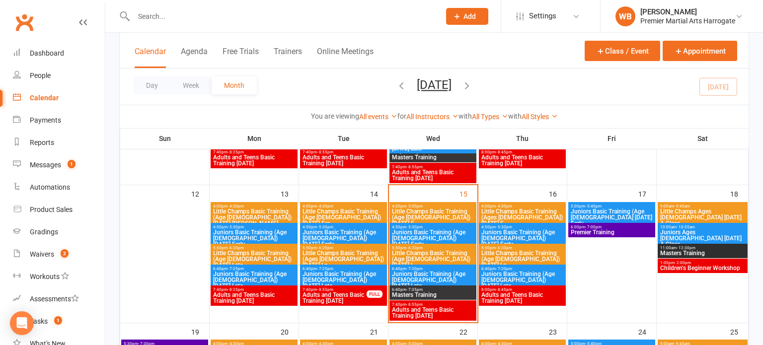
click at [340, 282] on span "Juniors Basic Training (Age [DEMOGRAPHIC_DATA]) [DATE] Late" at bounding box center [343, 280] width 83 height 18
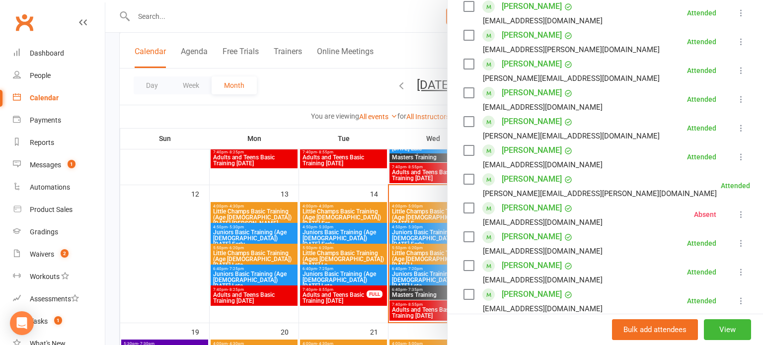
scroll to position [332, 0]
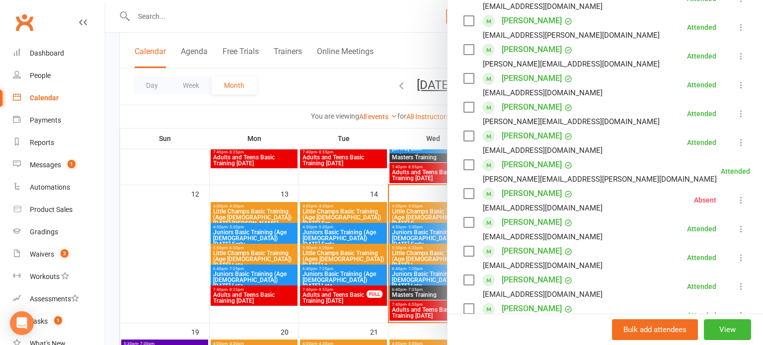
click at [528, 272] on link "Veya Myers" at bounding box center [532, 280] width 60 height 16
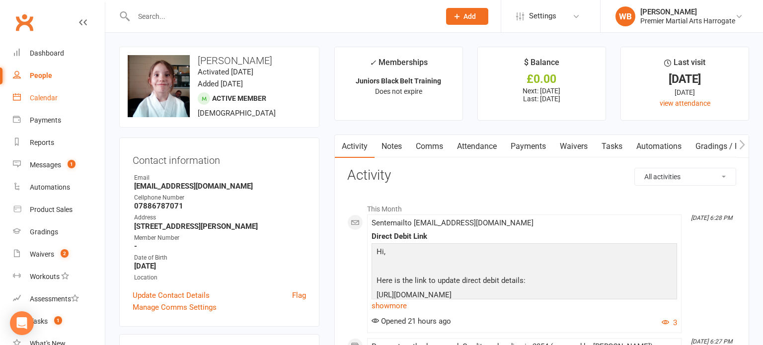
click at [73, 102] on link "Calendar" at bounding box center [59, 98] width 92 height 22
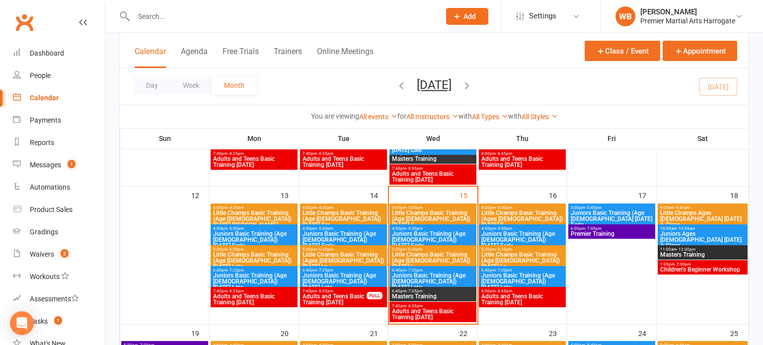
scroll to position [287, 0]
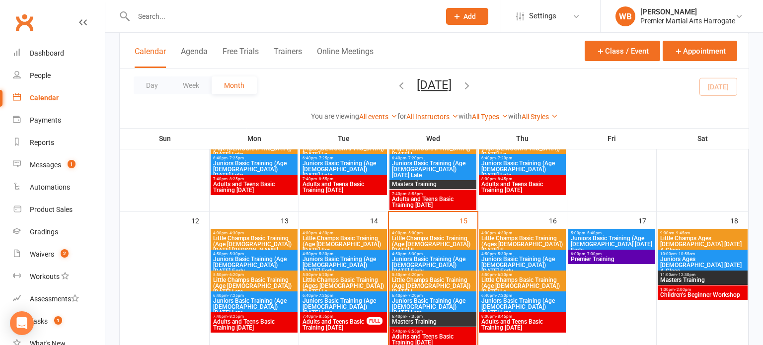
click at [431, 257] on span "Juniors Basic Training (Age [DEMOGRAPHIC_DATA]) [DATE] Early" at bounding box center [433, 265] width 83 height 18
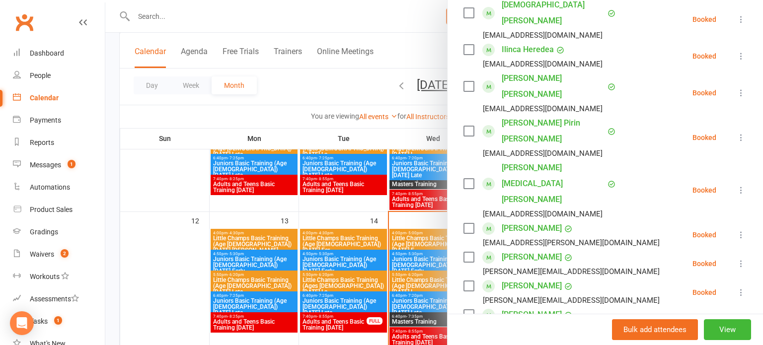
scroll to position [271, 0]
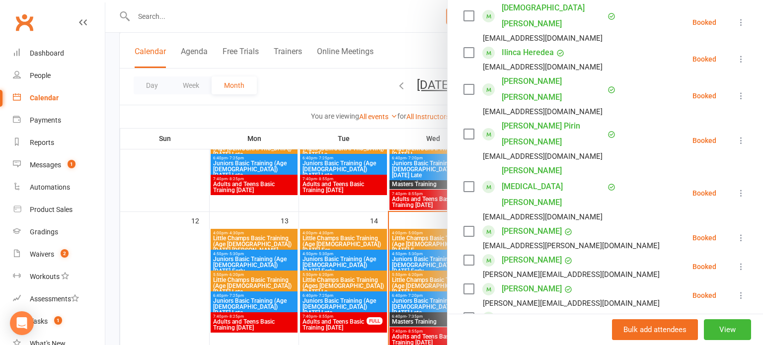
click at [416, 255] on div at bounding box center [434, 172] width 658 height 345
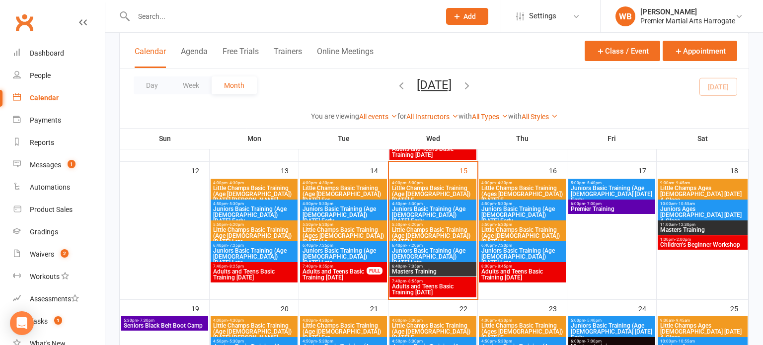
scroll to position [336, 0]
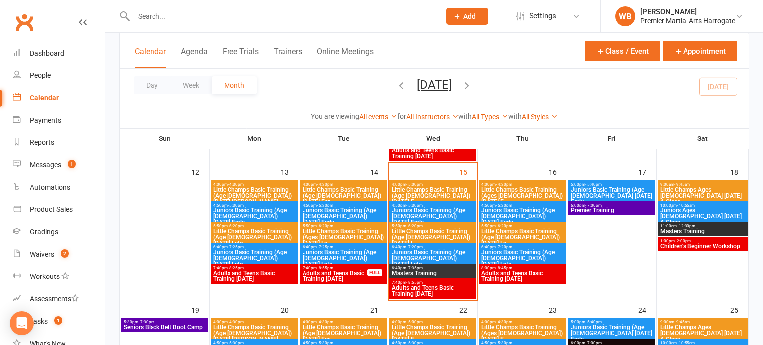
click at [416, 255] on span "Juniors Basic Training (Age [DEMOGRAPHIC_DATA]) [DATE] Late" at bounding box center [433, 259] width 83 height 18
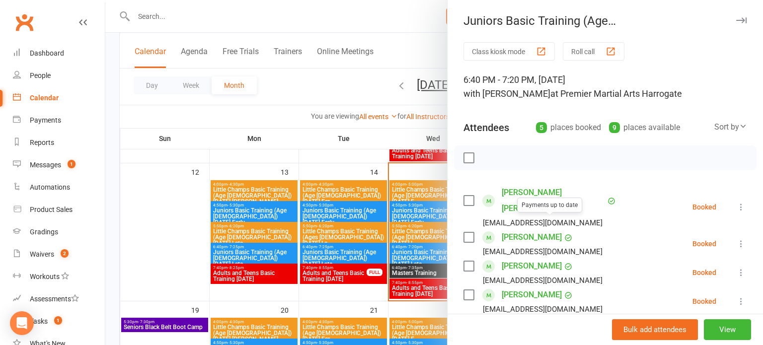
scroll to position [33, 0]
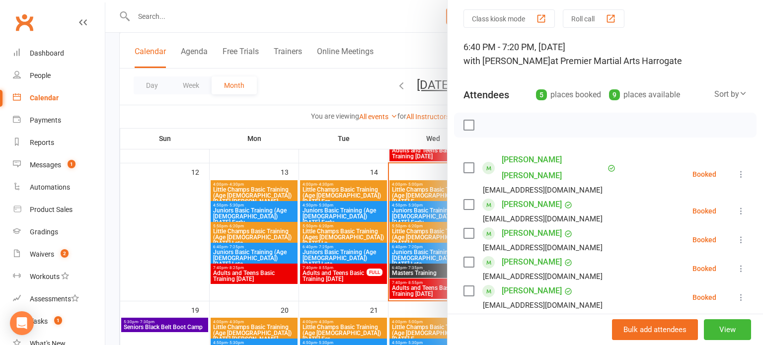
click at [417, 229] on div at bounding box center [434, 172] width 658 height 345
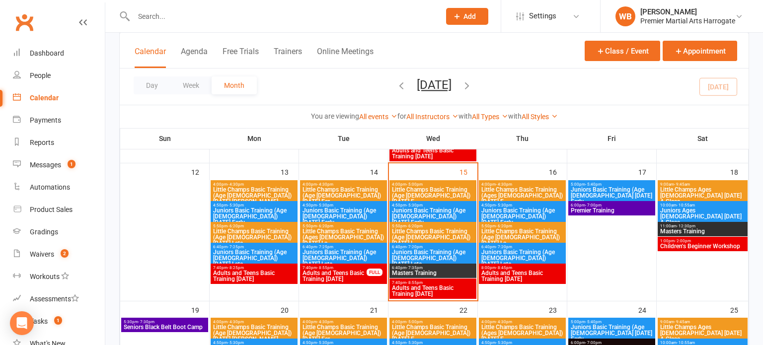
click at [405, 253] on span "Juniors Basic Training (Age [DEMOGRAPHIC_DATA]) [DATE] Late" at bounding box center [433, 259] width 83 height 18
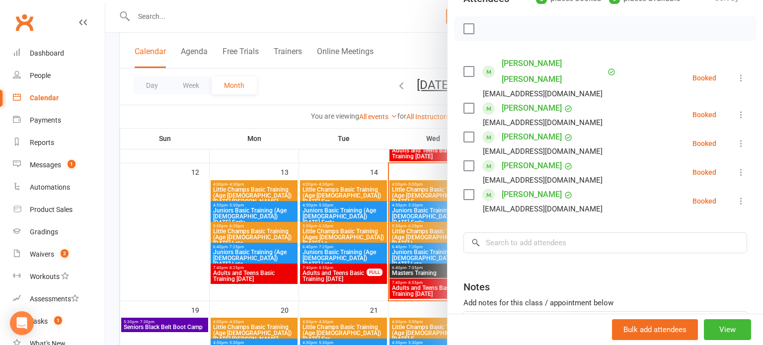
scroll to position [131, 0]
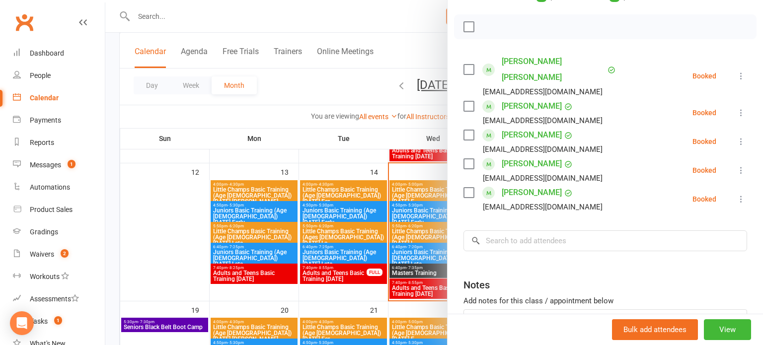
click at [444, 253] on div at bounding box center [434, 172] width 658 height 345
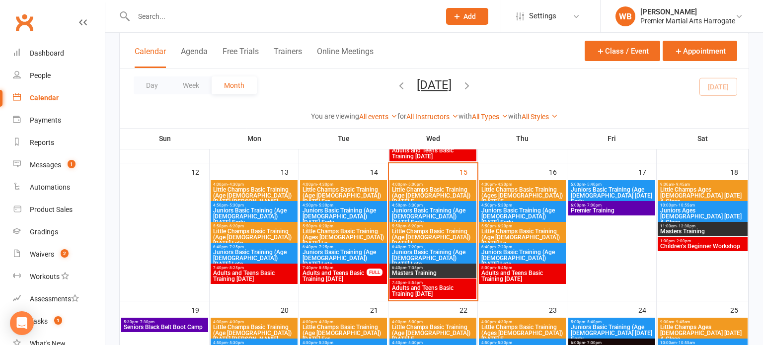
click at [428, 270] on span "Masters Training" at bounding box center [433, 273] width 83 height 6
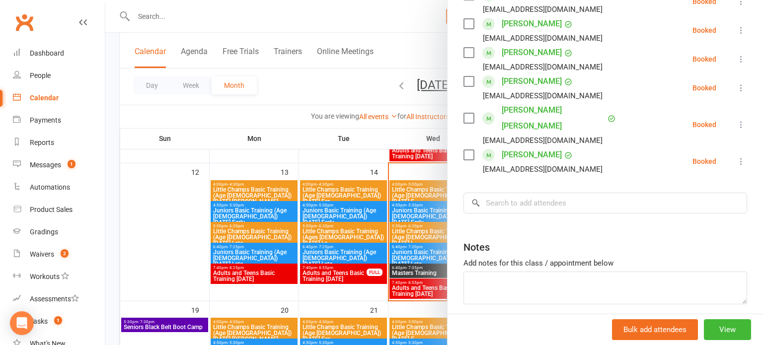
scroll to position [373, 0]
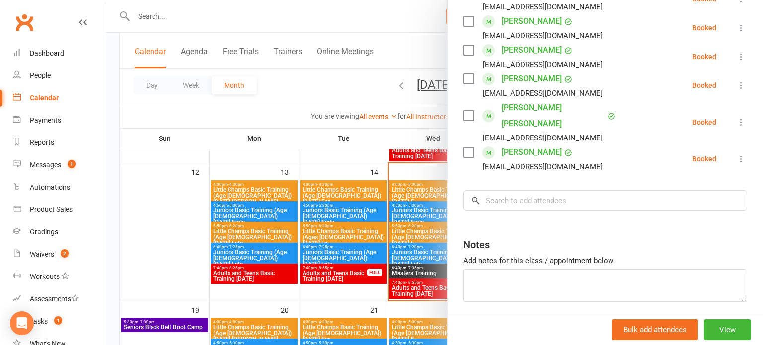
click at [414, 284] on div at bounding box center [434, 172] width 658 height 345
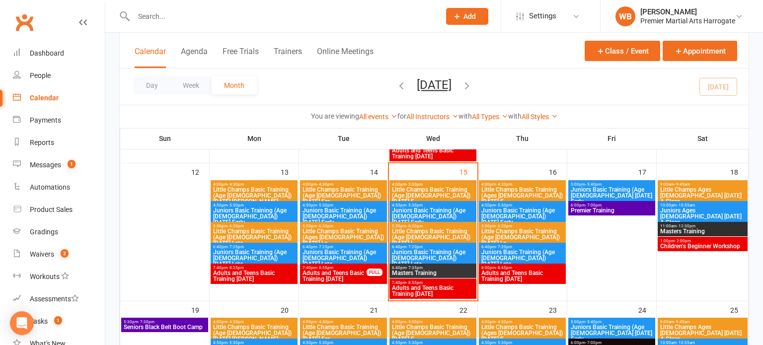
click at [410, 290] on span "Adults and Teens Basic Training [DATE]" at bounding box center [433, 291] width 83 height 12
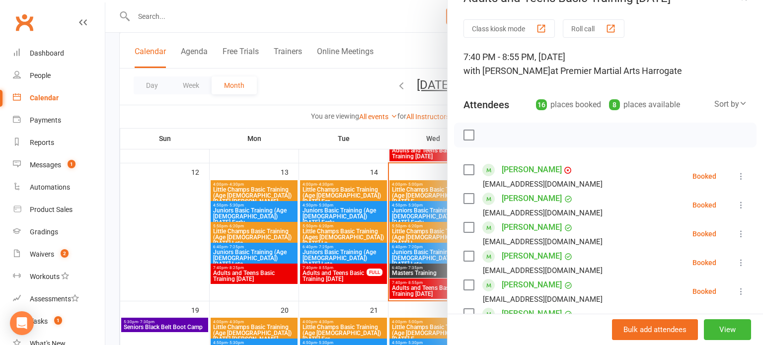
scroll to position [0, 0]
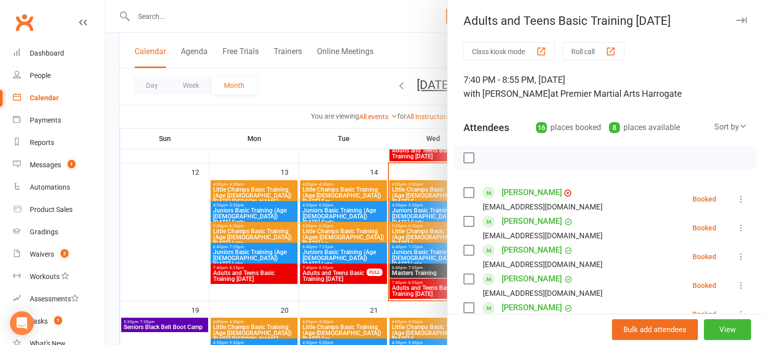
click at [414, 256] on div at bounding box center [434, 172] width 658 height 345
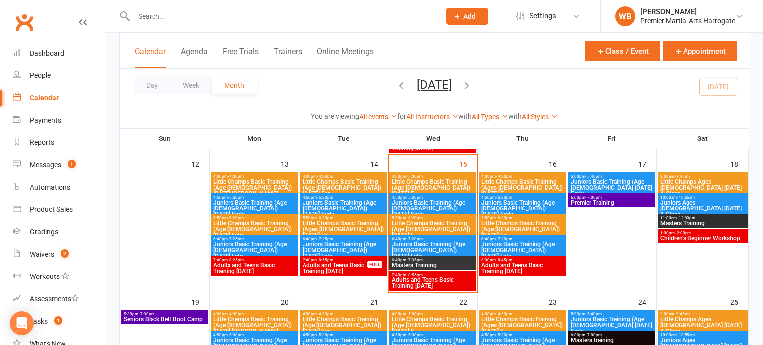
scroll to position [344, 0]
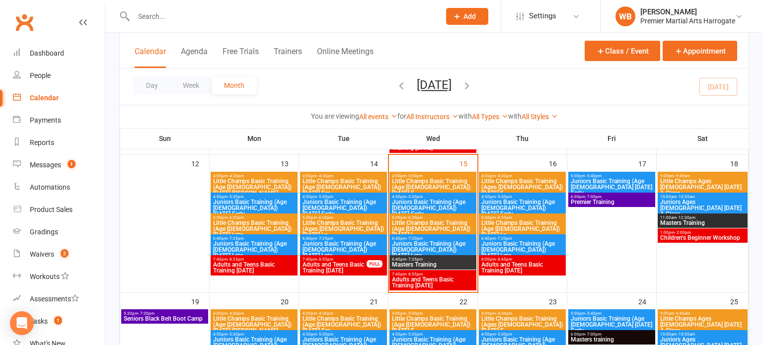
click at [443, 188] on span "Little Champs Basic Training (Age [DEMOGRAPHIC_DATA]) [DATE] E..." at bounding box center [433, 187] width 83 height 18
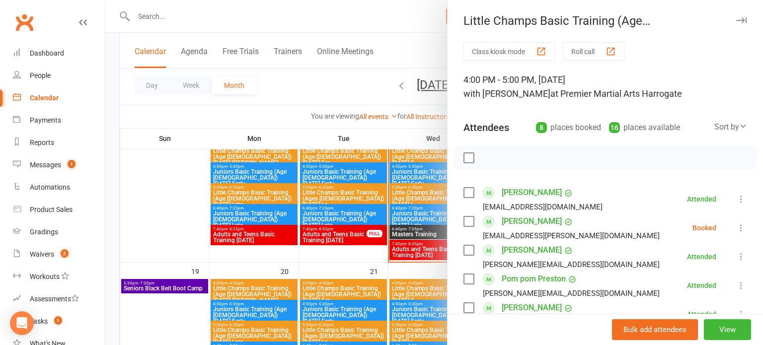
scroll to position [345, 0]
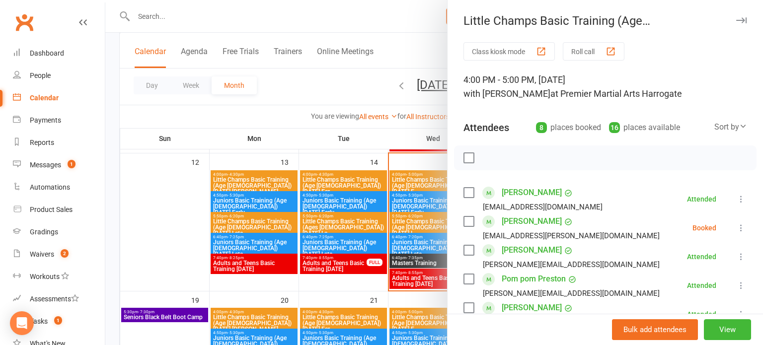
click at [746, 229] on icon at bounding box center [742, 228] width 10 height 10
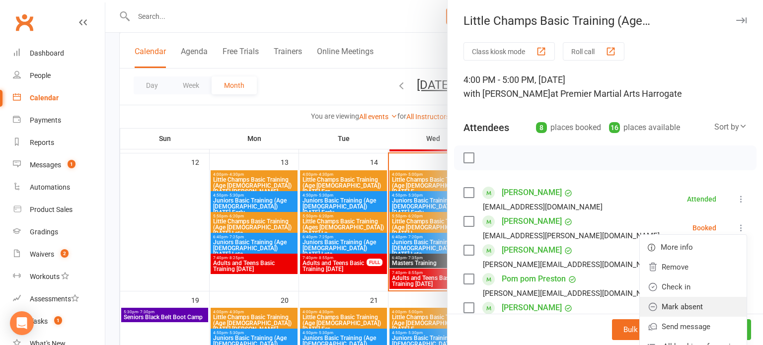
click at [684, 310] on link "Mark absent" at bounding box center [693, 307] width 107 height 20
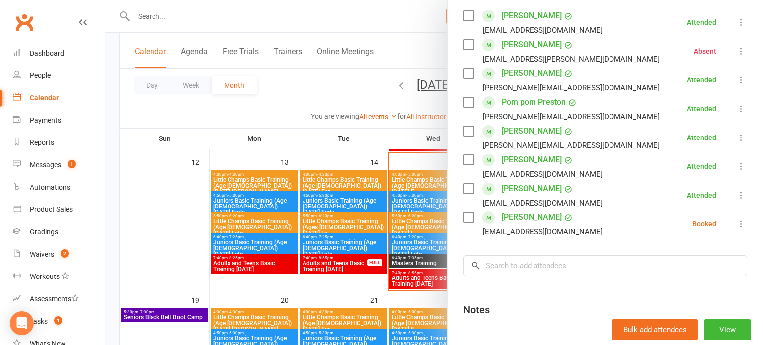
scroll to position [181, 0]
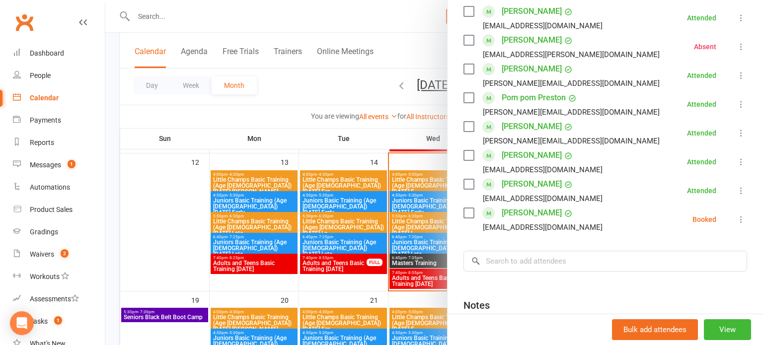
click at [739, 220] on icon at bounding box center [742, 220] width 10 height 10
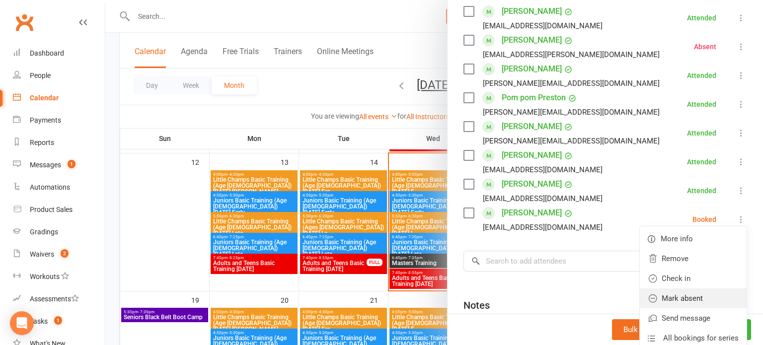
click at [682, 296] on link "Mark absent" at bounding box center [693, 299] width 107 height 20
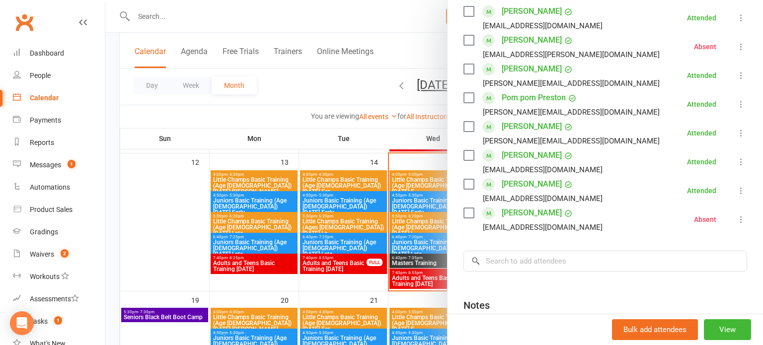
click at [440, 203] on div at bounding box center [434, 172] width 658 height 345
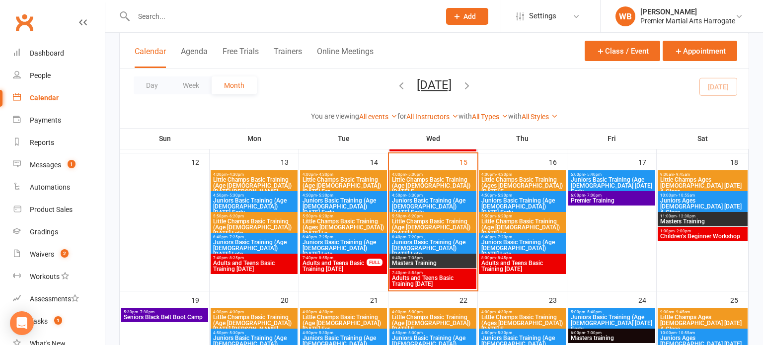
click at [440, 203] on div at bounding box center [434, 172] width 658 height 345
click at [440, 203] on span "Juniors Basic Training (Age [DEMOGRAPHIC_DATA]) [DATE] Early" at bounding box center [433, 207] width 83 height 18
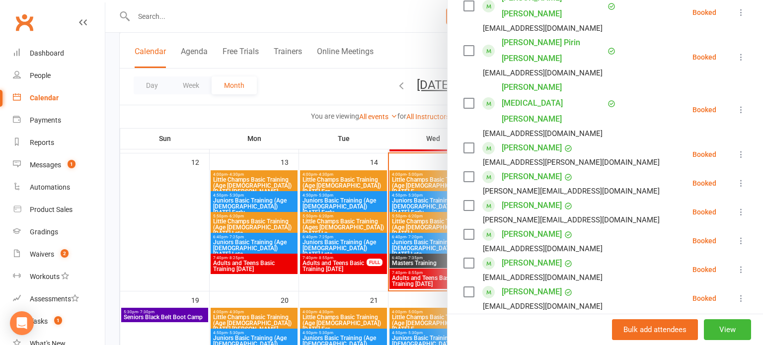
scroll to position [354, 0]
click at [406, 216] on div at bounding box center [434, 172] width 658 height 345
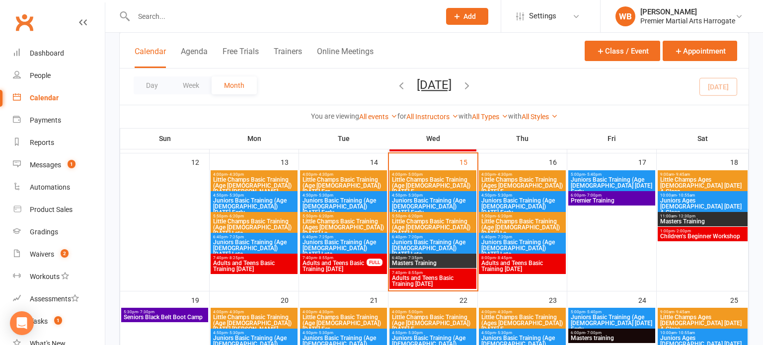
scroll to position [346, 0]
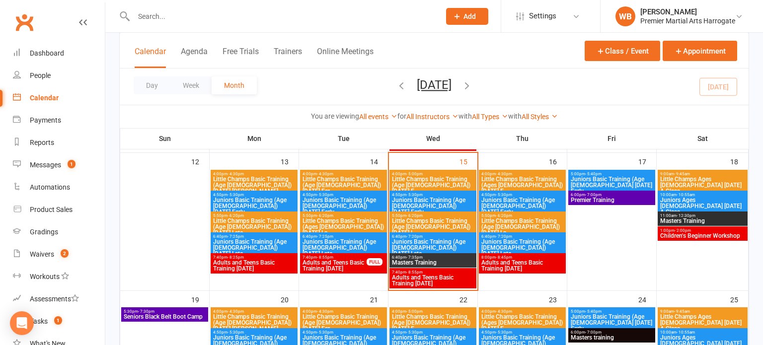
click at [438, 202] on span "Juniors Basic Training (Age [DEMOGRAPHIC_DATA]) [DATE] Early" at bounding box center [433, 206] width 83 height 18
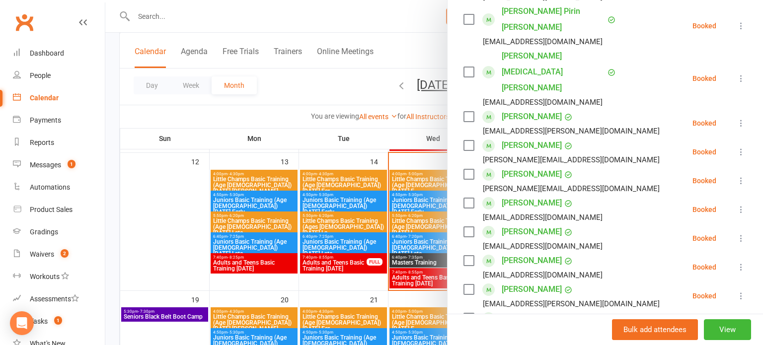
scroll to position [0, 0]
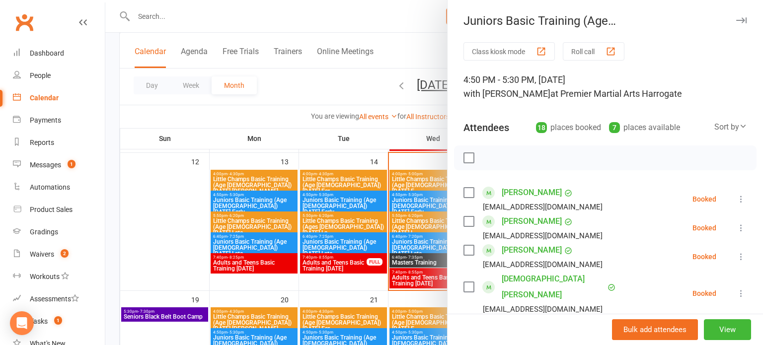
click at [225, 172] on div at bounding box center [434, 172] width 658 height 345
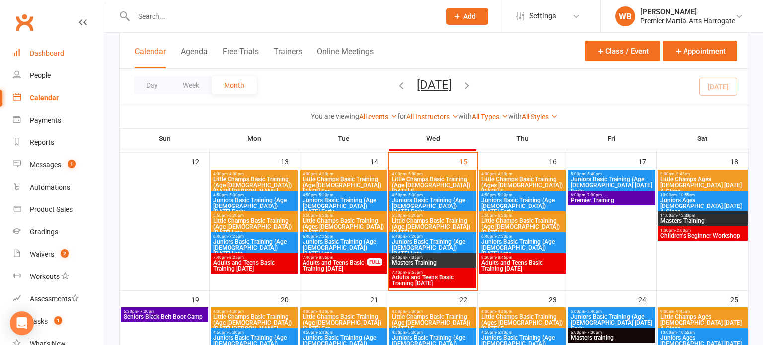
click at [60, 57] on link "Dashboard" at bounding box center [59, 53] width 92 height 22
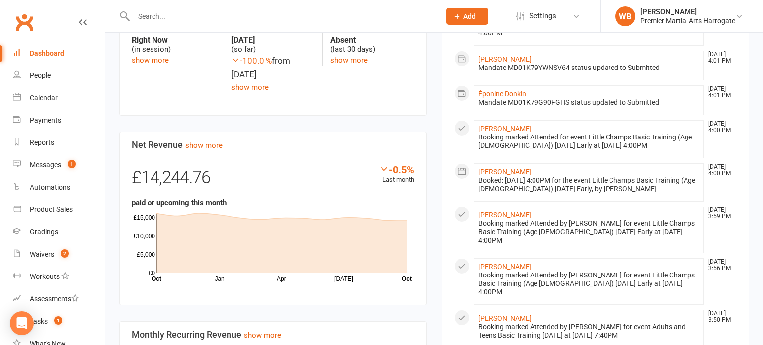
scroll to position [566, 0]
click at [208, 149] on section "Net Revenue show more -0.5% Last month £14,244.76 paid or upcoming this month J…" at bounding box center [273, 218] width 308 height 174
click at [207, 142] on link "show more" at bounding box center [203, 144] width 37 height 9
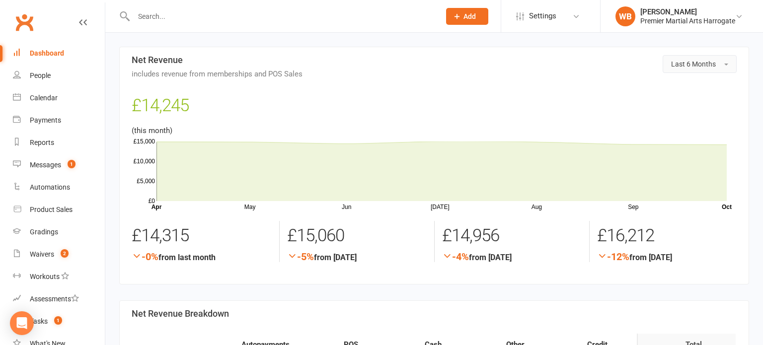
click at [718, 68] on button "Last 6 Months" at bounding box center [700, 64] width 74 height 18
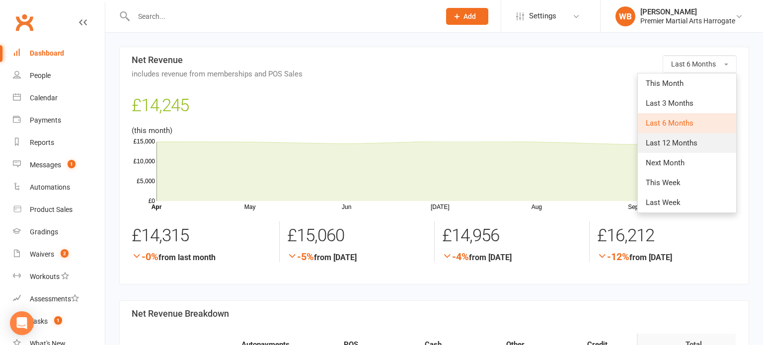
click at [685, 141] on span "Last 12 Months" at bounding box center [672, 143] width 52 height 9
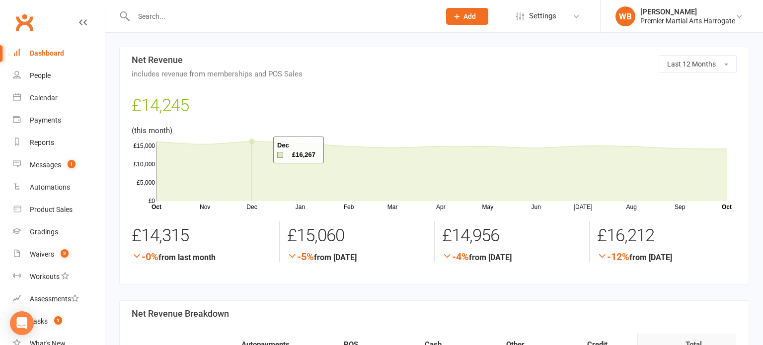
click at [261, 150] on icon at bounding box center [442, 172] width 571 height 60
click at [82, 53] on link "Dashboard" at bounding box center [59, 53] width 92 height 22
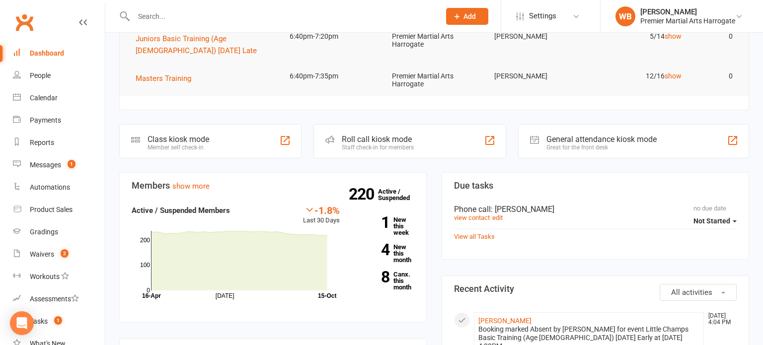
scroll to position [201, 0]
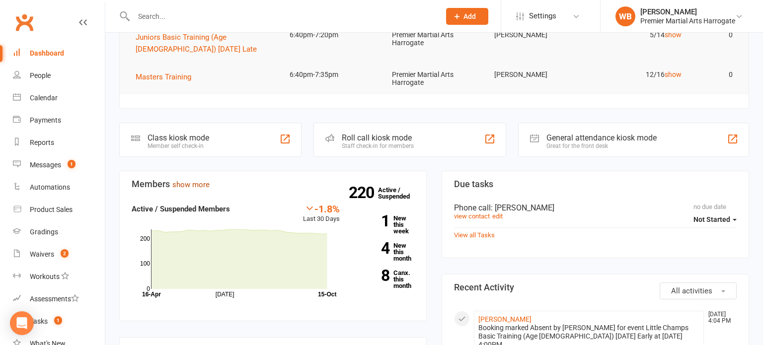
click at [194, 183] on link "show more" at bounding box center [190, 184] width 37 height 9
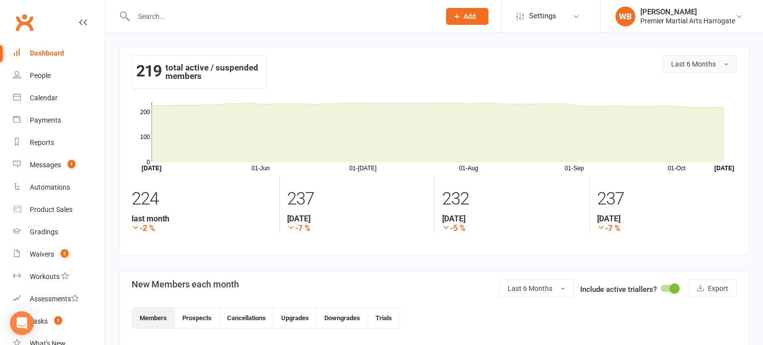
click at [687, 62] on span "Last 6 Months" at bounding box center [694, 64] width 45 height 8
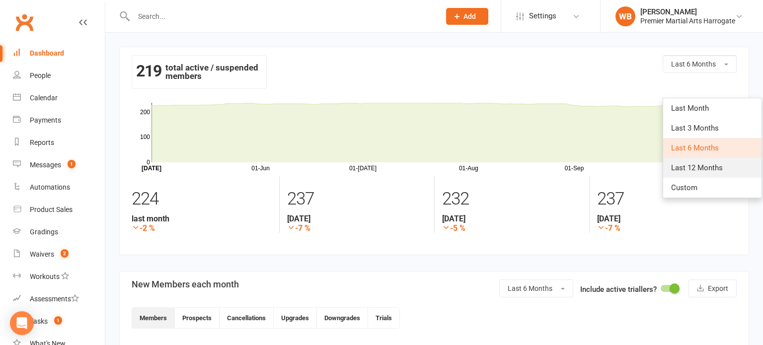
click at [684, 162] on link "Last 12 Months" at bounding box center [713, 168] width 98 height 20
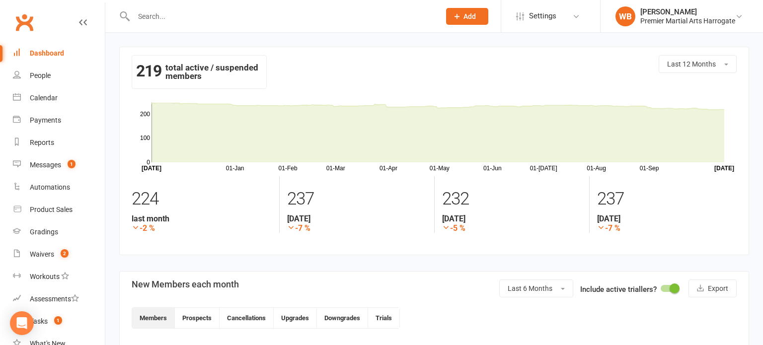
click at [80, 44] on link "Dashboard" at bounding box center [59, 53] width 92 height 22
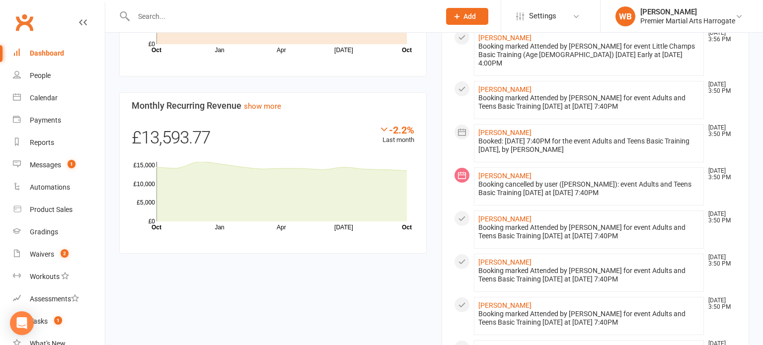
scroll to position [793, 0]
click at [76, 107] on link "Calendar" at bounding box center [59, 98] width 92 height 22
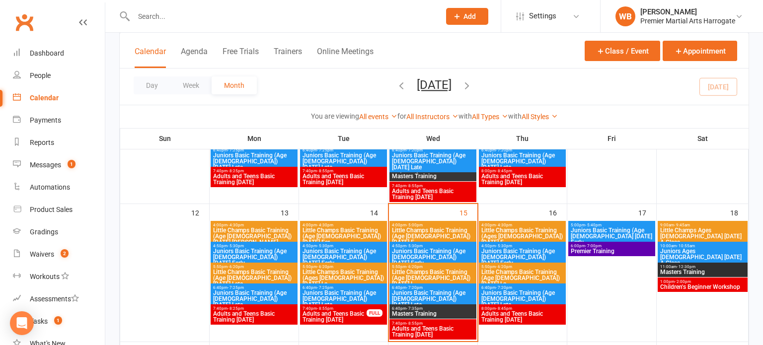
scroll to position [337, 0]
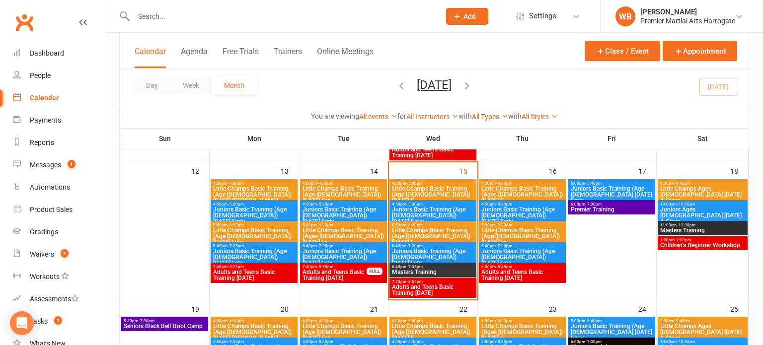
click at [456, 209] on span "Juniors Basic Training (Age [DEMOGRAPHIC_DATA]) [DATE] Early" at bounding box center [433, 216] width 83 height 18
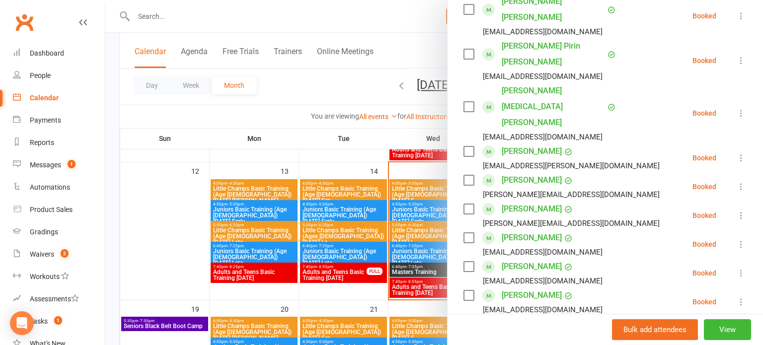
scroll to position [583, 0]
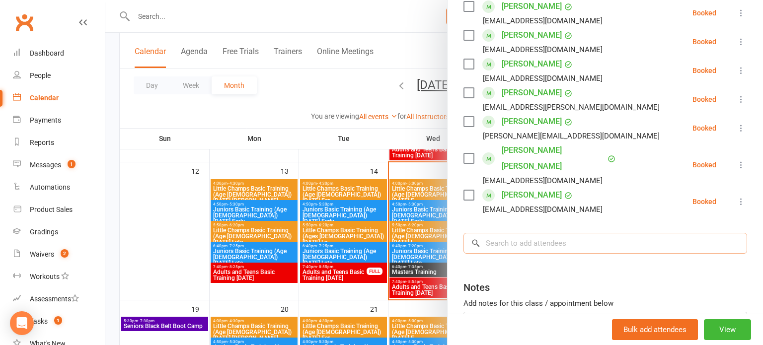
click at [591, 233] on input "search" at bounding box center [606, 243] width 284 height 21
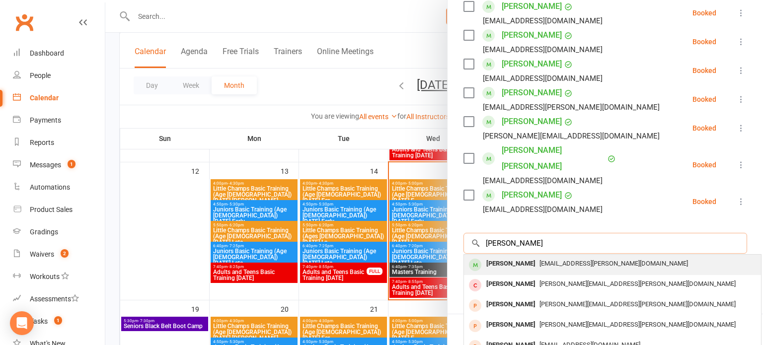
type input "amy zarb"
click at [579, 260] on span "Giusy.alecci@yahoo.it" at bounding box center [614, 263] width 149 height 7
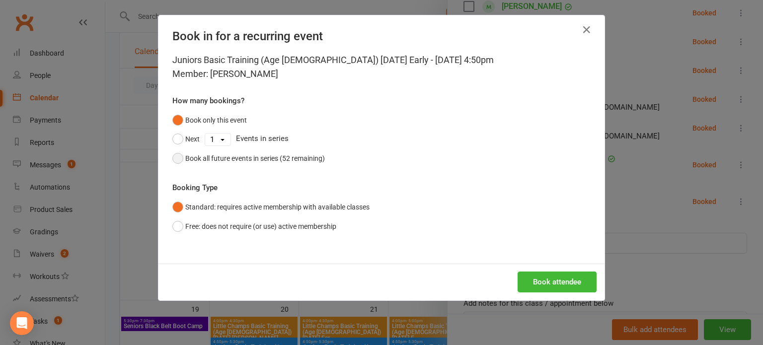
click at [313, 155] on div "Book all future events in series (52 remaining)" at bounding box center [255, 158] width 140 height 11
click at [543, 275] on button "Book attendee" at bounding box center [557, 282] width 79 height 21
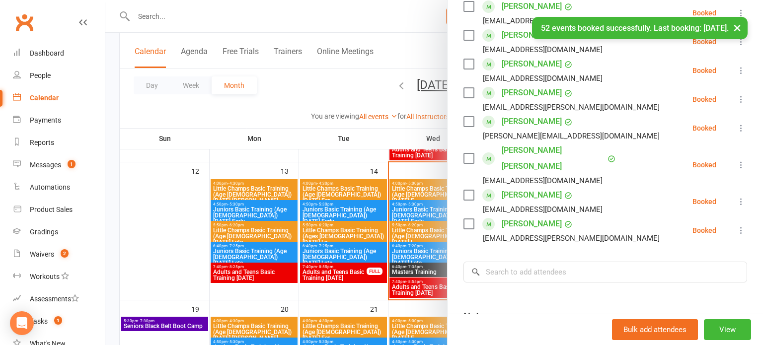
click at [740, 226] on icon at bounding box center [742, 231] width 10 height 10
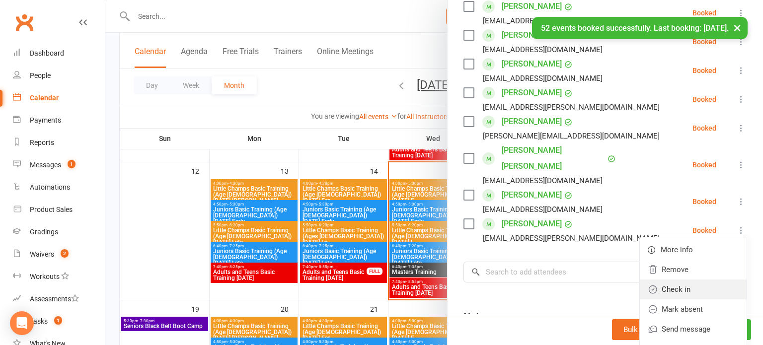
click at [686, 280] on link "Check in" at bounding box center [693, 290] width 107 height 20
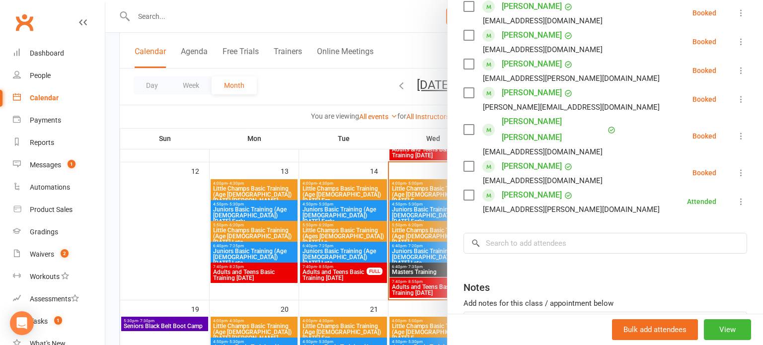
scroll to position [554, 0]
